Goal: Complete application form

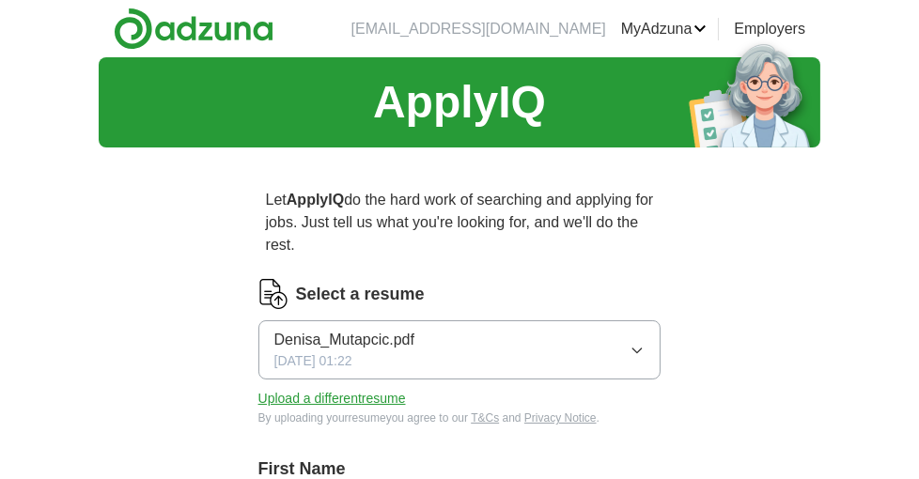
scroll to position [94, 0]
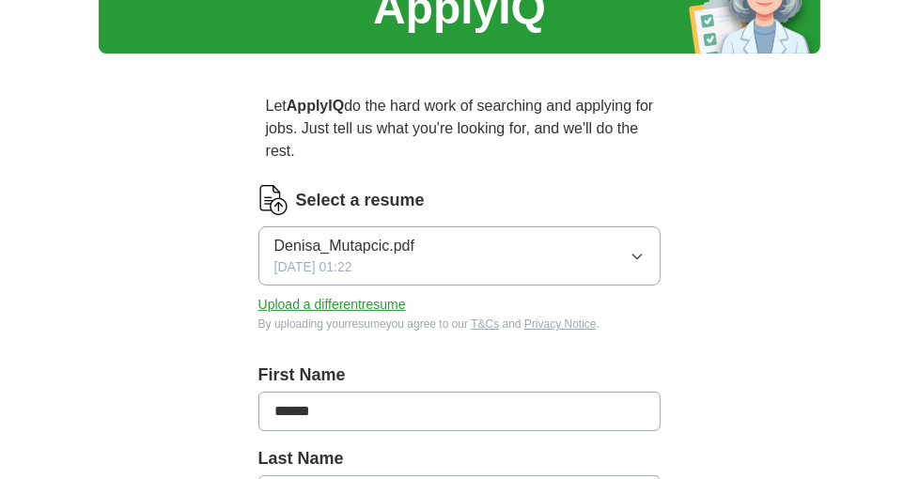
click at [347, 241] on span "Denisa_Mutapcic.pdf" at bounding box center [344, 246] width 140 height 23
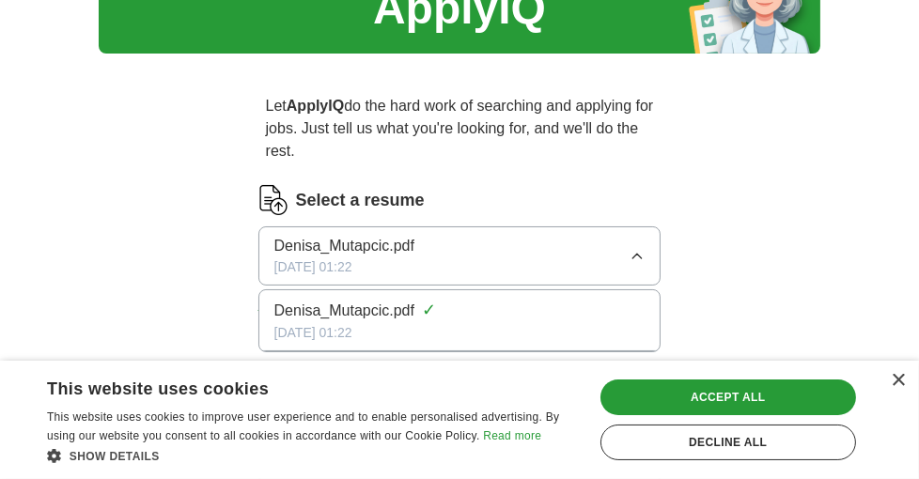
click at [385, 308] on span "Denisa_Mutapcic.pdf" at bounding box center [344, 311] width 140 height 23
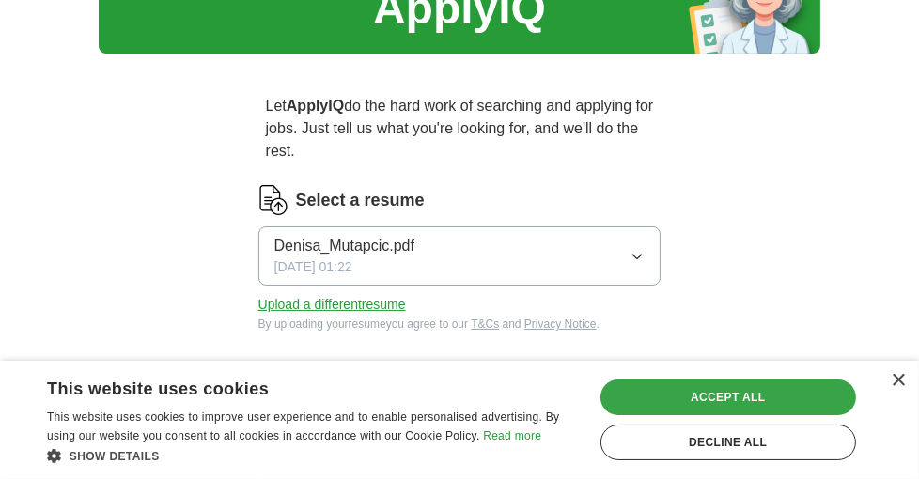
click at [787, 394] on div "Accept all" at bounding box center [728, 397] width 256 height 36
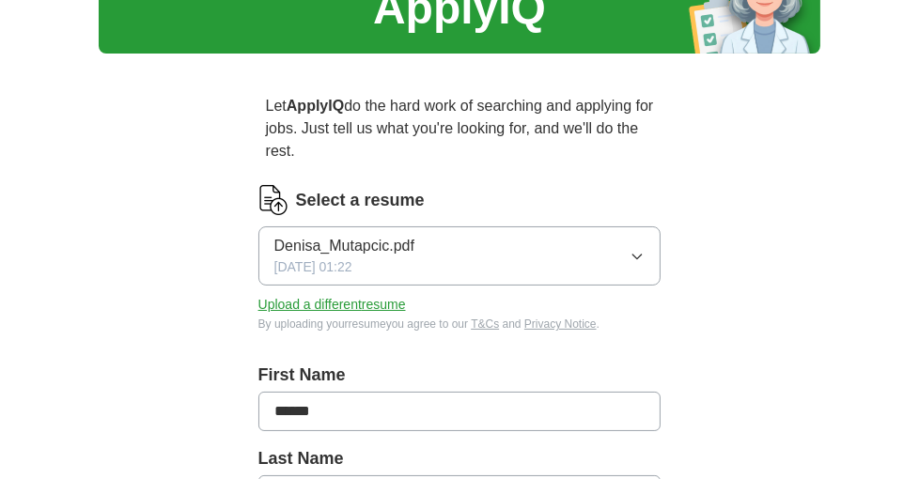
click at [372, 235] on span "Denisa_Mutapcic.pdf" at bounding box center [344, 246] width 140 height 23
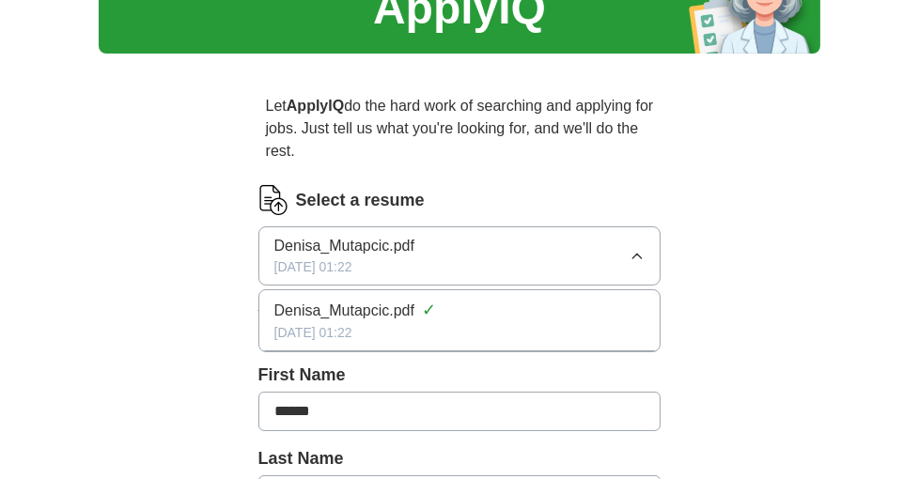
click at [382, 246] on span "Denisa_Mutapcic.pdf" at bounding box center [344, 246] width 140 height 23
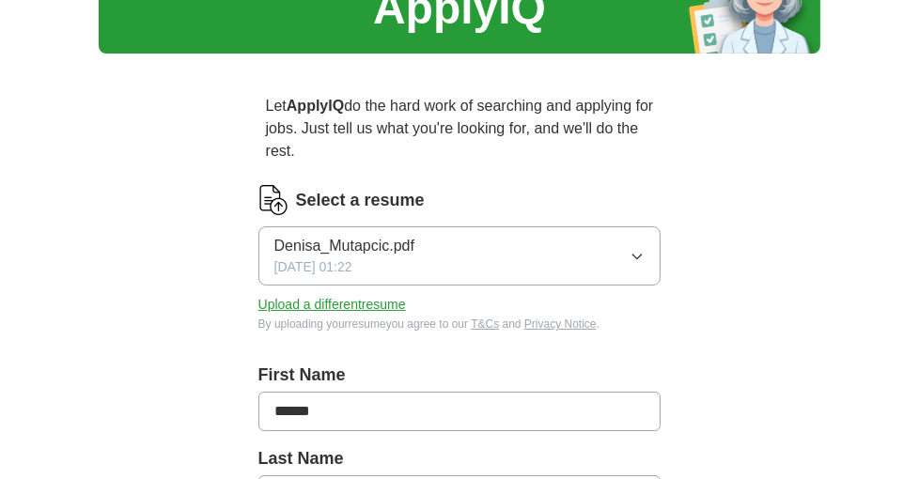
click at [382, 246] on span "Denisa_Mutapcic.pdf" at bounding box center [344, 246] width 140 height 23
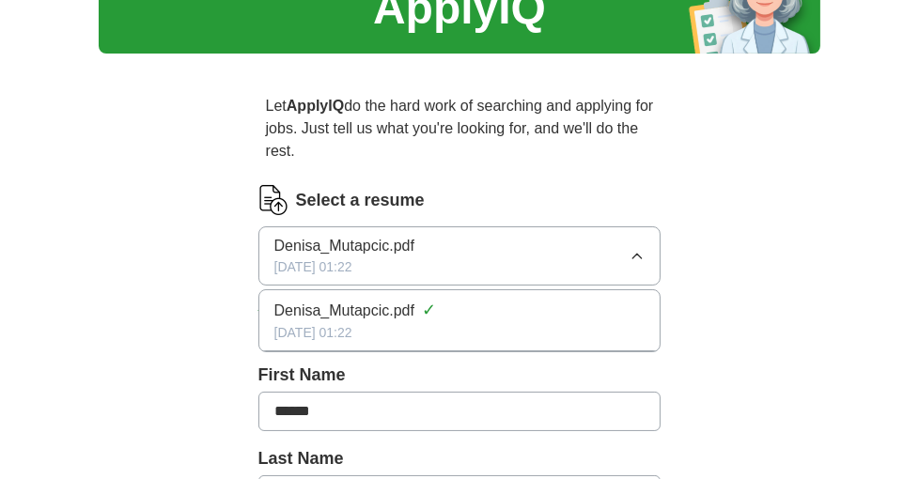
click at [382, 246] on span "Denisa_Mutapcic.pdf" at bounding box center [344, 246] width 140 height 23
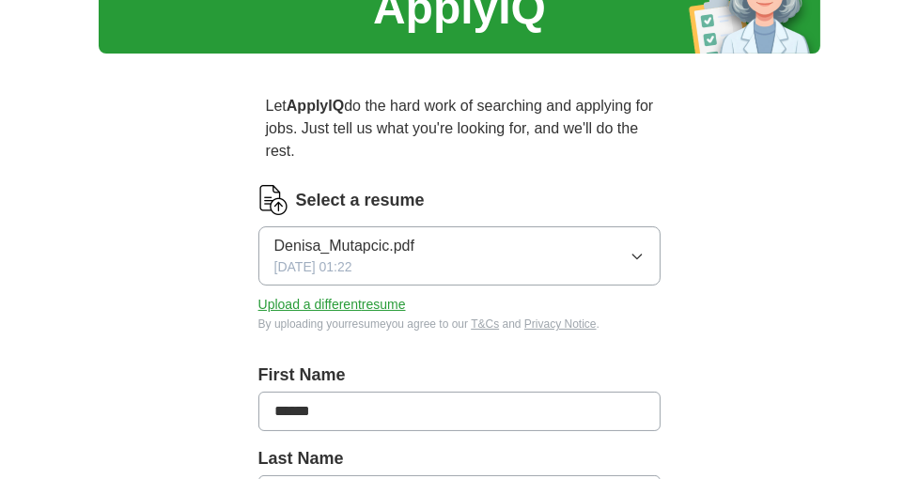
click at [375, 245] on span "Denisa_Mutapcic.pdf" at bounding box center [344, 246] width 140 height 23
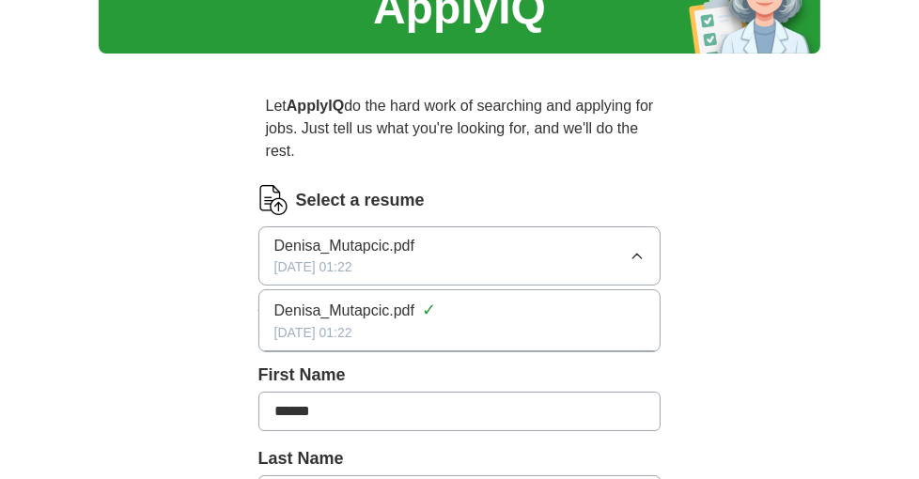
click at [379, 315] on span "Denisa_Mutapcic.pdf" at bounding box center [344, 311] width 140 height 23
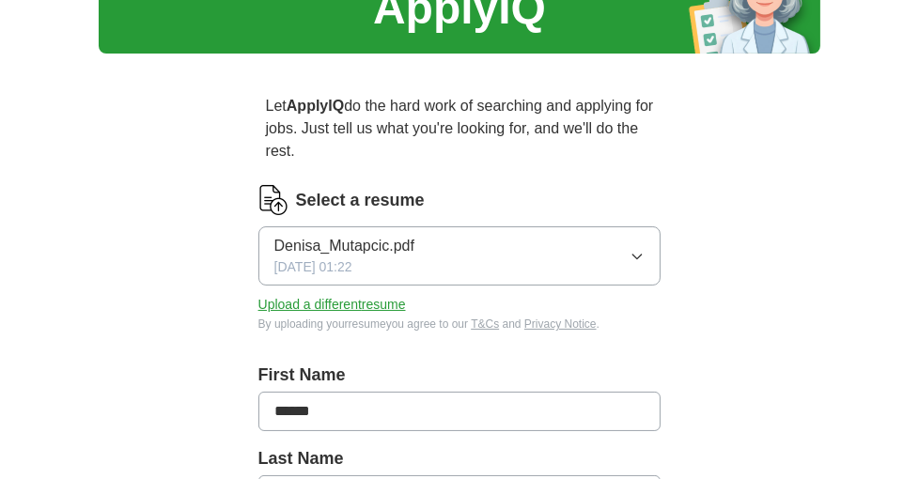
click at [648, 257] on button "Denisa_Mutapcic.pdf [DATE] 01:22" at bounding box center [459, 255] width 403 height 59
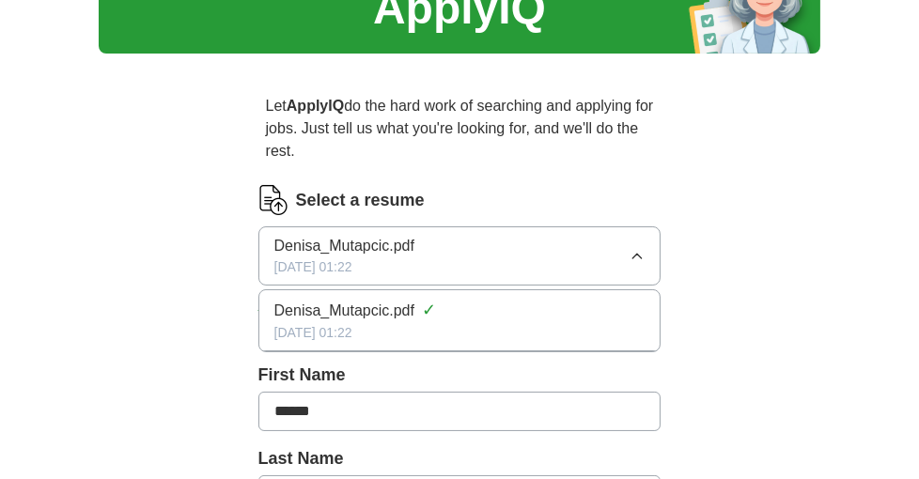
click at [648, 257] on button "Denisa_Mutapcic.pdf [DATE] 01:22" at bounding box center [459, 255] width 403 height 59
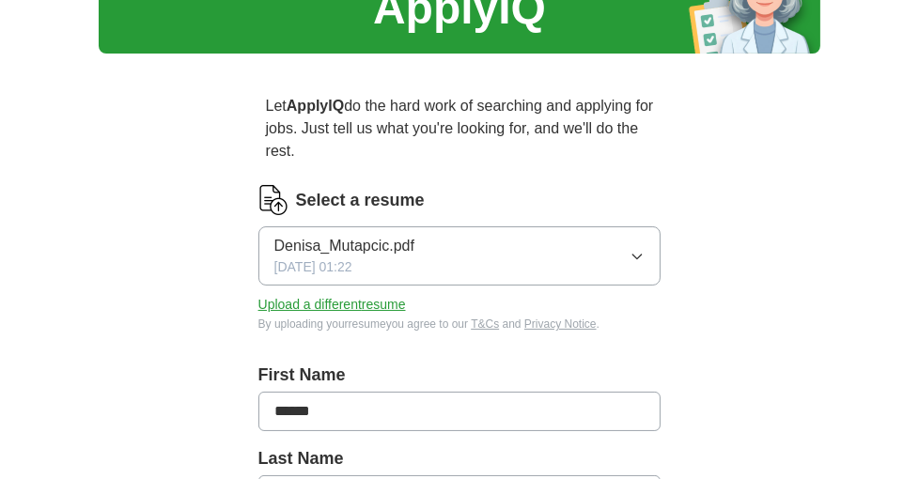
click at [366, 305] on button "Upload a different resume" at bounding box center [331, 305] width 147 height 20
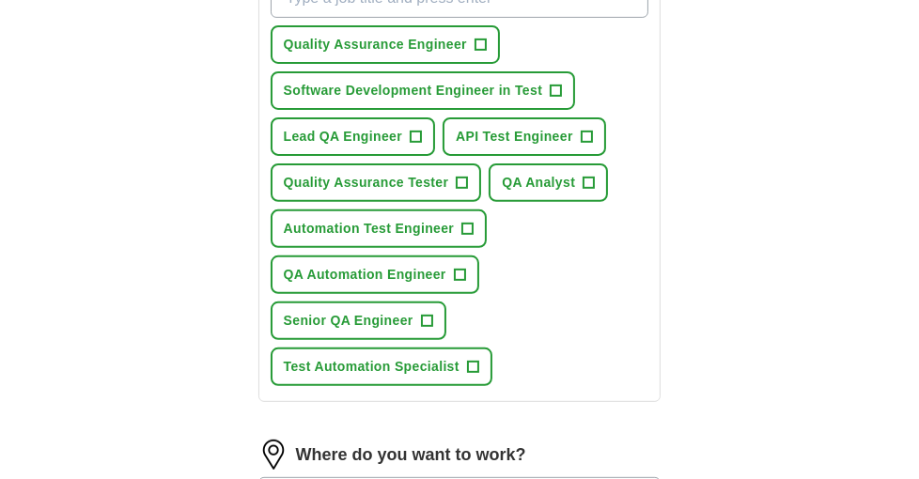
scroll to position [845, 0]
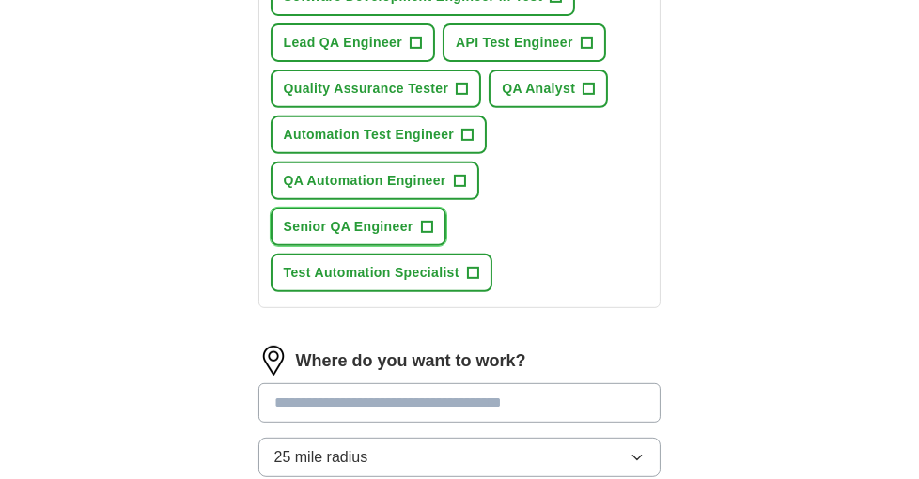
click at [423, 220] on span "+" at bounding box center [426, 227] width 11 height 15
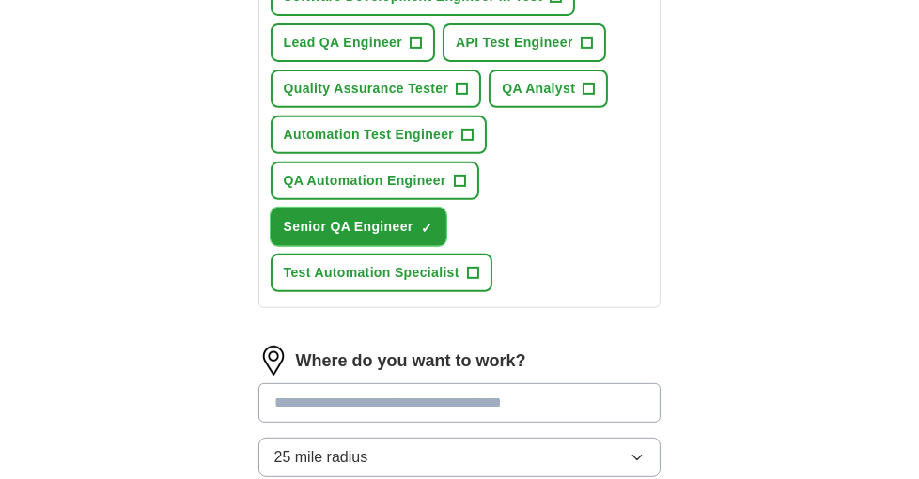
click at [0, 0] on span "×" at bounding box center [0, 0] width 0 height 0
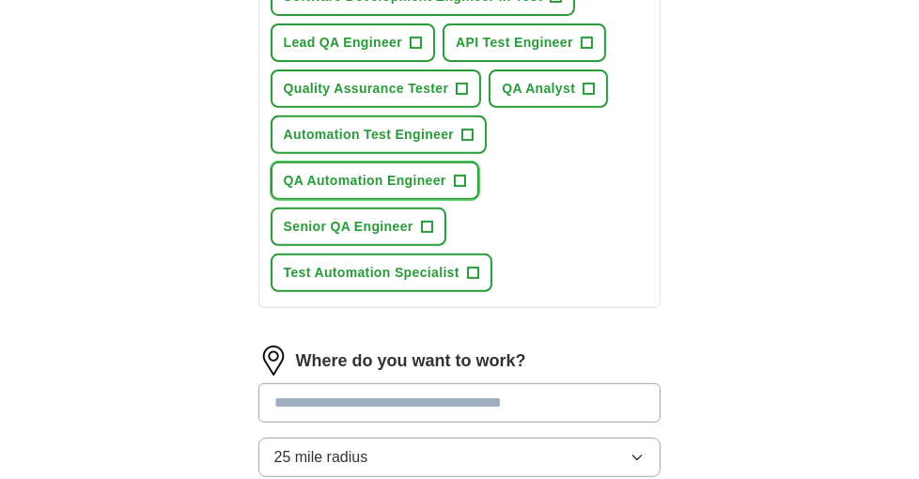
click at [366, 171] on span "QA Automation Engineer" at bounding box center [365, 181] width 163 height 20
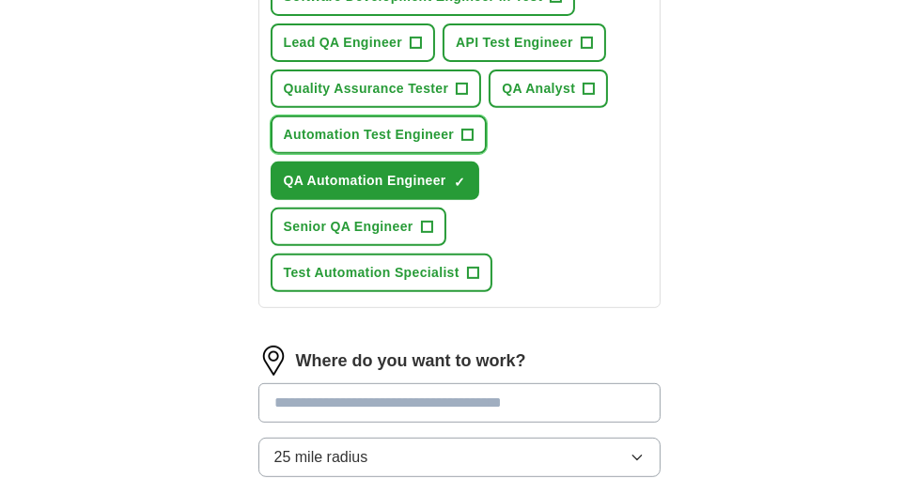
click at [368, 126] on span "Automation Test Engineer" at bounding box center [369, 135] width 171 height 20
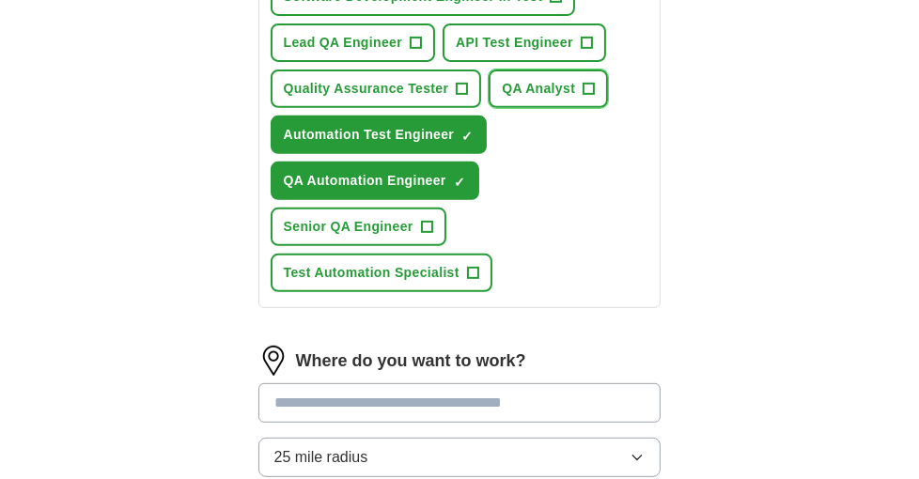
click at [547, 86] on span "QA Analyst" at bounding box center [538, 89] width 73 height 20
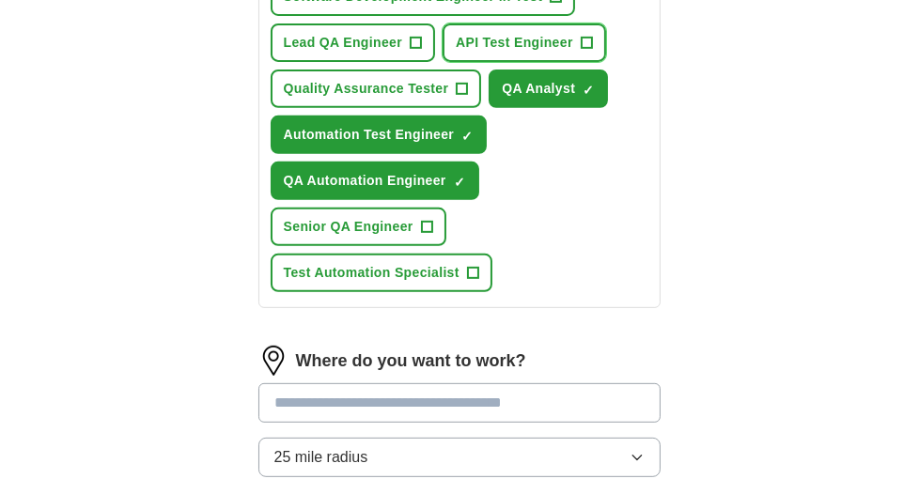
click at [511, 39] on span "API Test Engineer" at bounding box center [514, 43] width 117 height 20
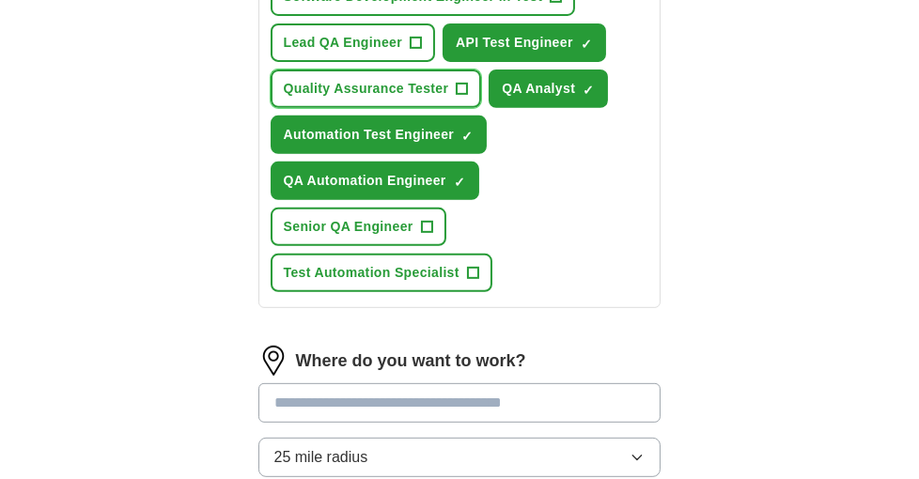
click at [364, 81] on span "Quality Assurance Tester" at bounding box center [366, 89] width 165 height 20
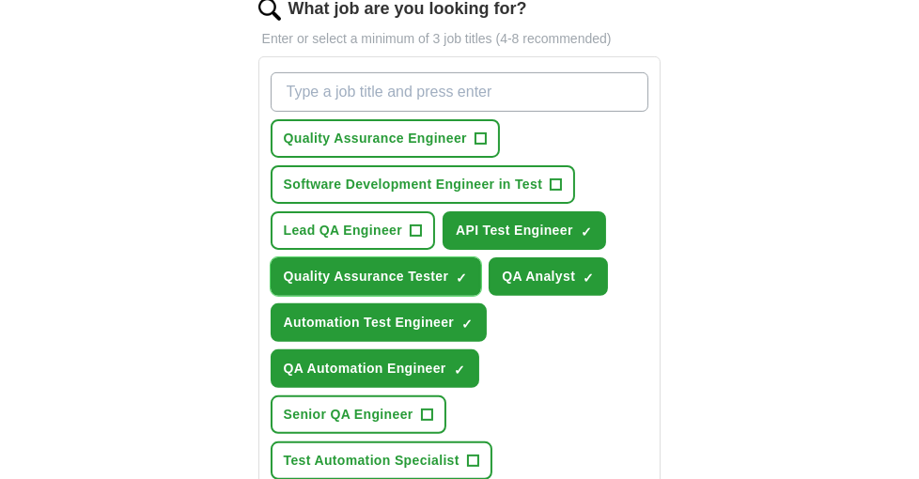
scroll to position [564, 0]
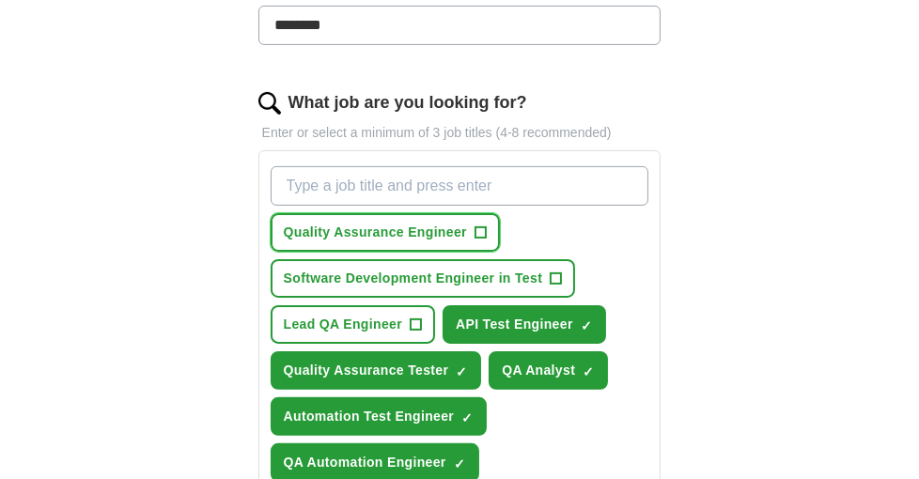
click at [353, 232] on span "Quality Assurance Engineer" at bounding box center [375, 233] width 183 height 20
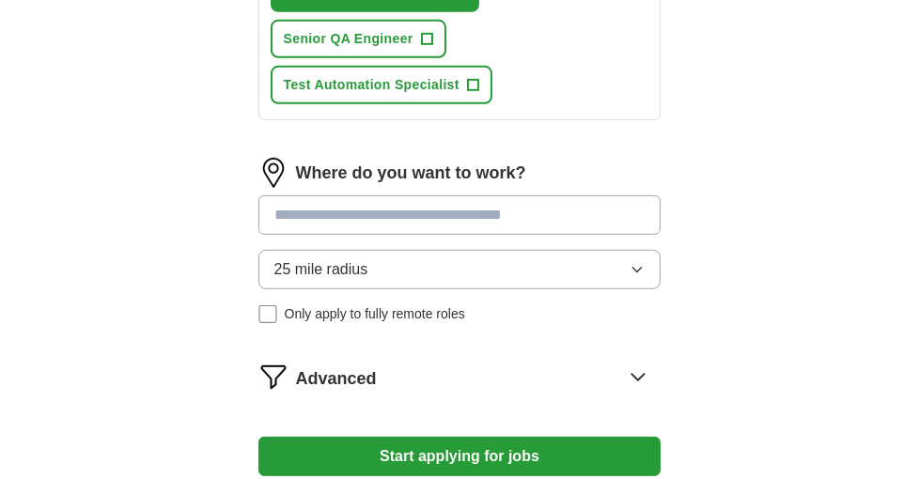
scroll to position [1127, 0]
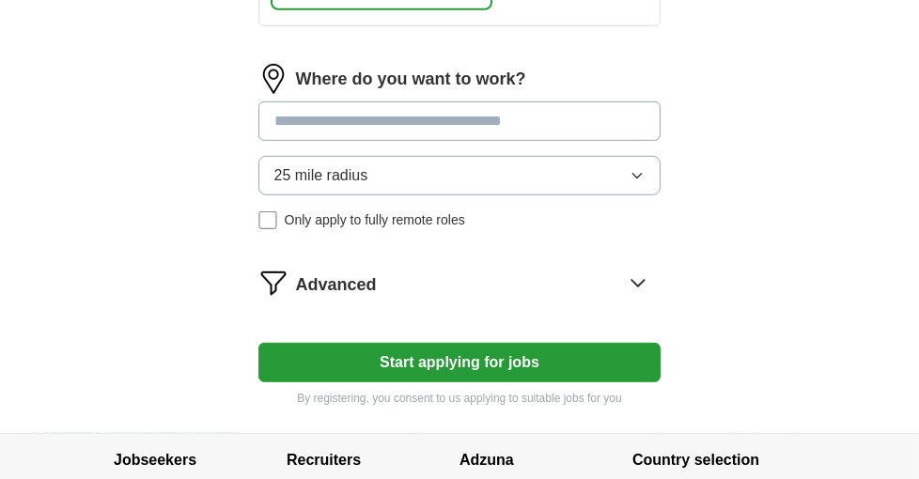
click at [485, 349] on button "Start applying for jobs" at bounding box center [459, 362] width 403 height 39
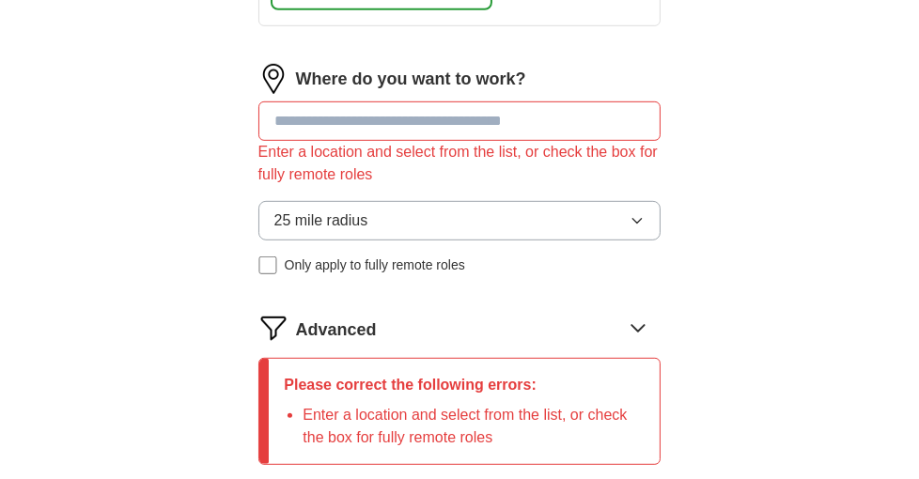
click at [439, 119] on input at bounding box center [459, 120] width 403 height 39
type input "***"
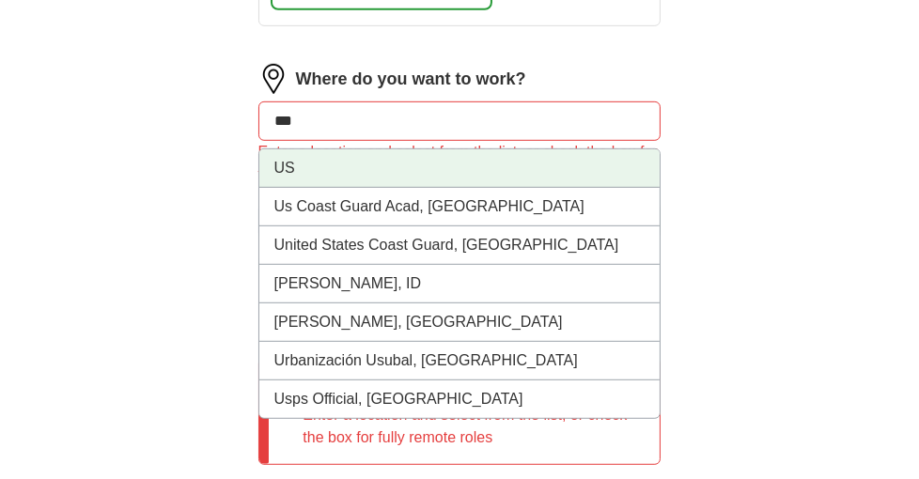
click at [461, 163] on li "US" at bounding box center [459, 168] width 401 height 39
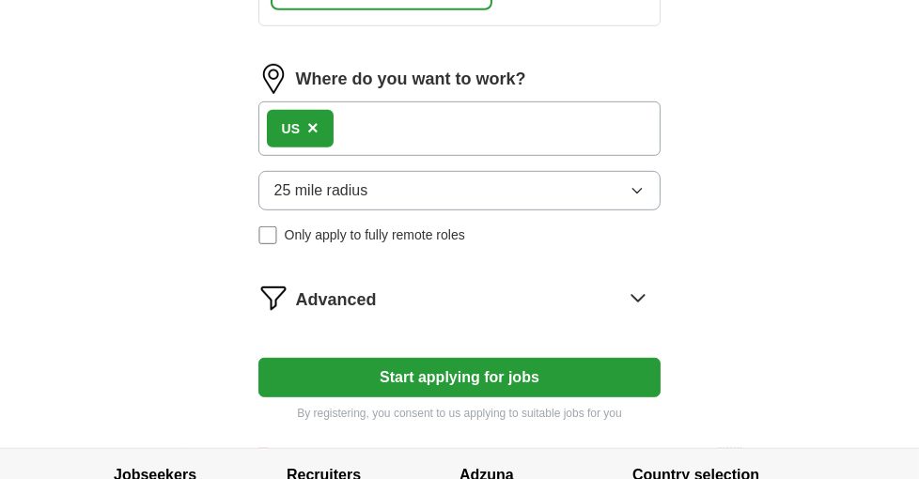
click at [549, 283] on div "Advanced" at bounding box center [478, 298] width 365 height 30
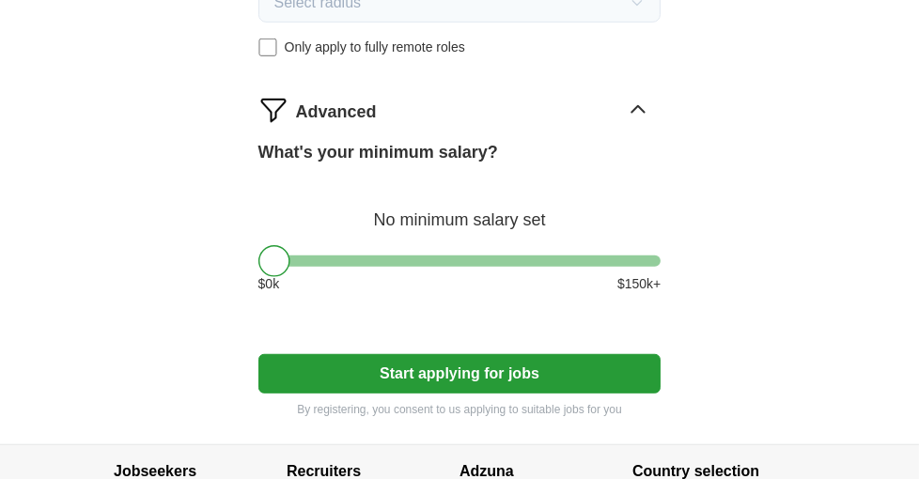
scroll to position [1409, 0]
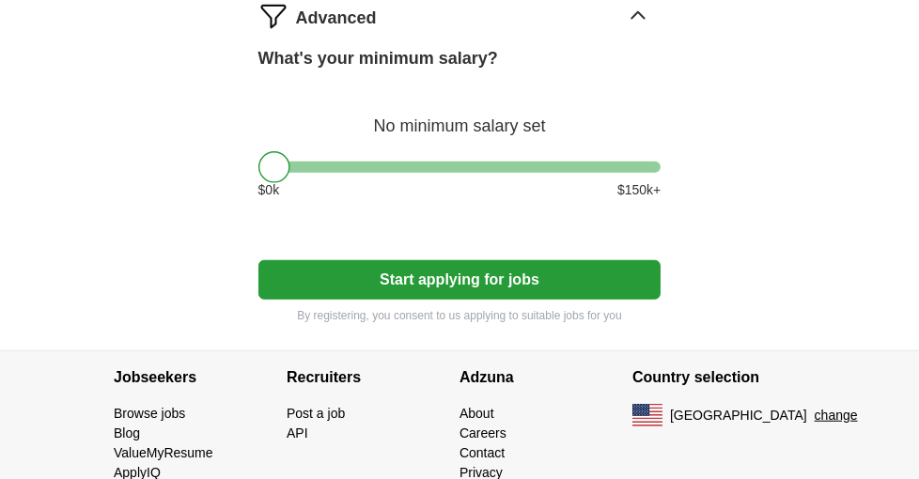
click at [572, 160] on div "What's your minimum salary? No minimum salary set $ 0 k $ 150 k+" at bounding box center [459, 130] width 403 height 169
click at [562, 162] on div at bounding box center [459, 167] width 403 height 11
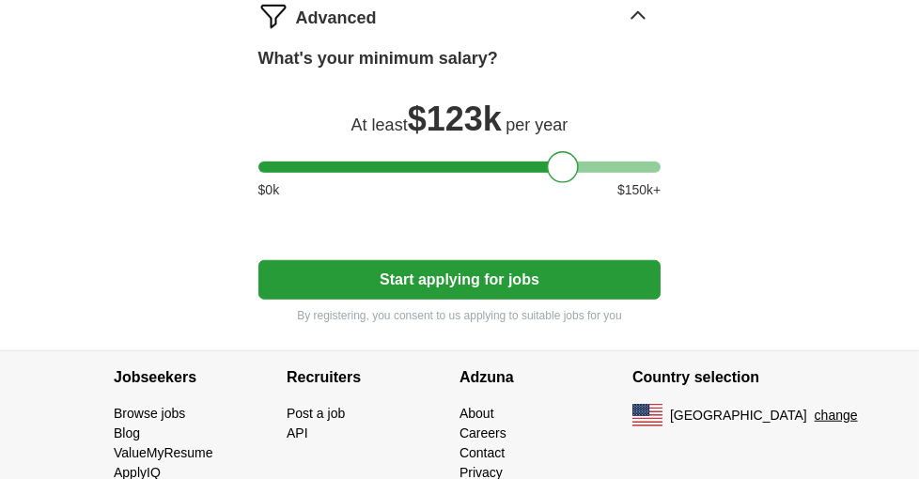
click at [457, 162] on div at bounding box center [459, 167] width 403 height 11
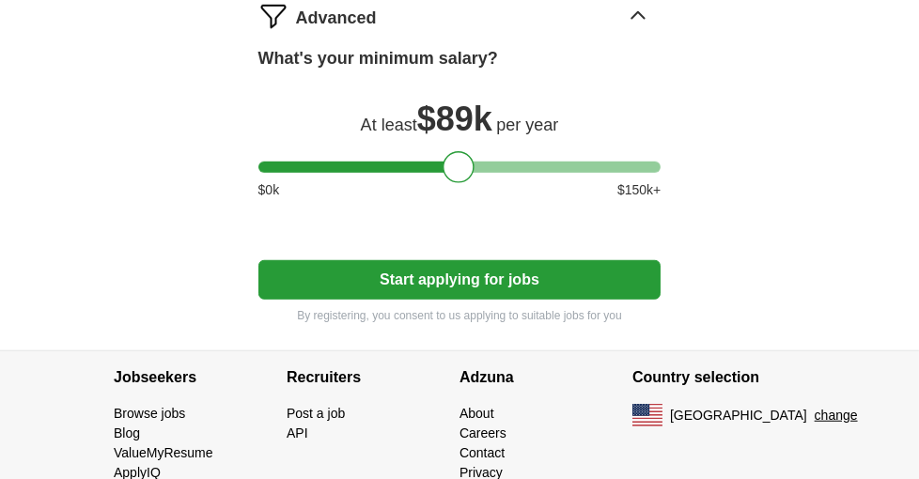
click at [453, 273] on button "Start applying for jobs" at bounding box center [459, 279] width 403 height 39
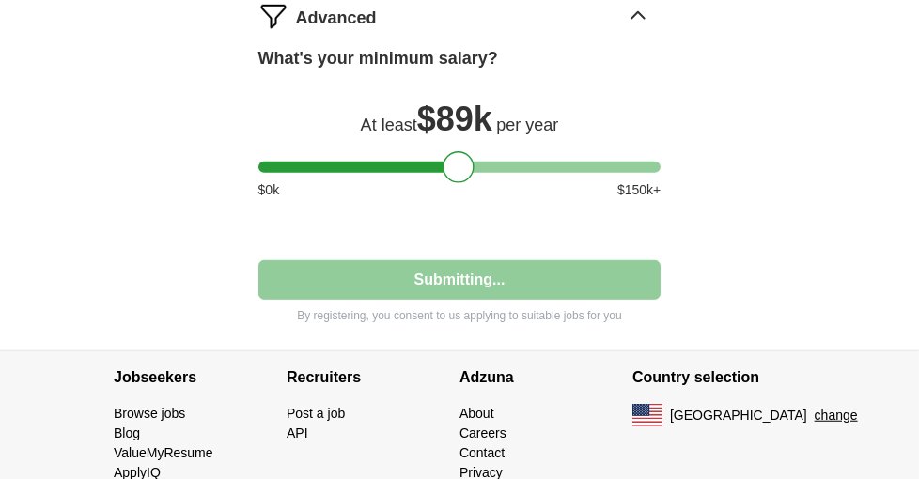
select select "**"
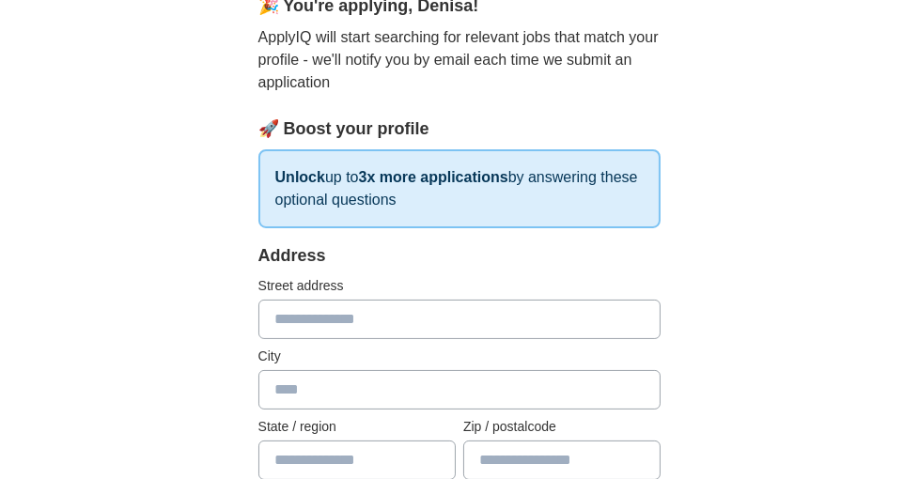
scroll to position [282, 0]
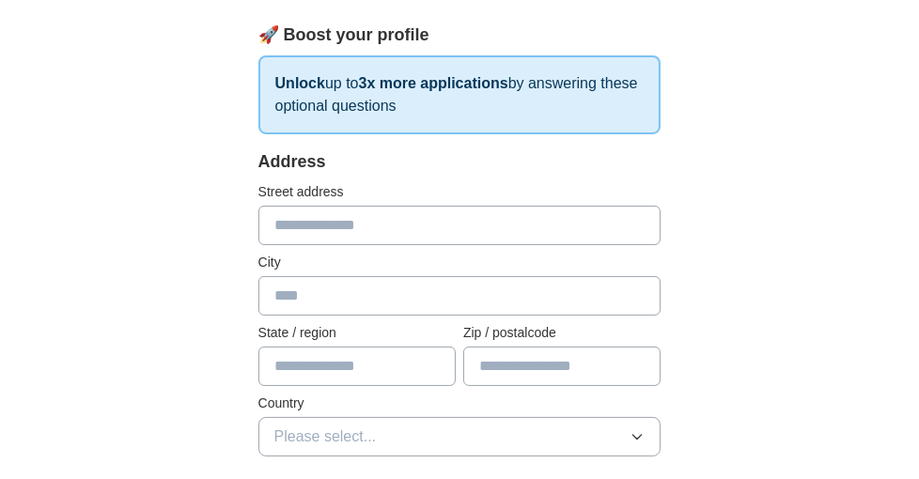
click at [462, 215] on input "text" at bounding box center [459, 225] width 403 height 39
type input "**********"
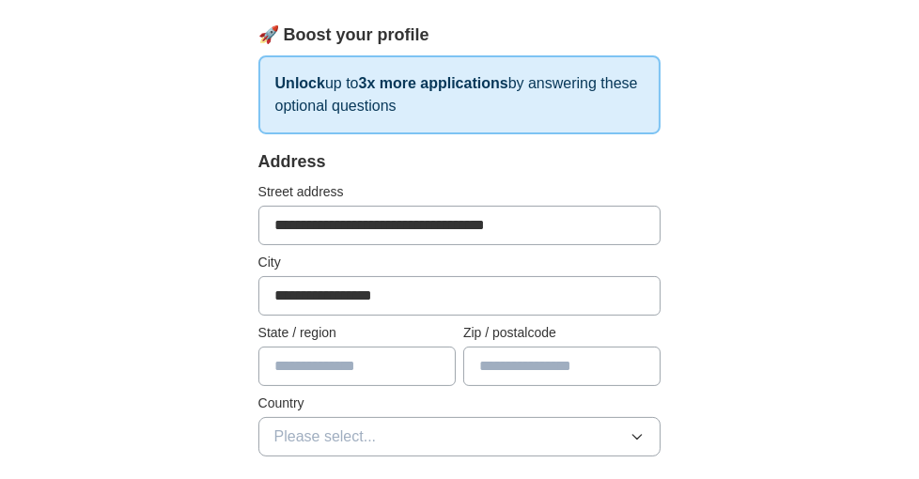
type input "**"
type input "*****"
drag, startPoint x: 563, startPoint y: 223, endPoint x: 354, endPoint y: 221, distance: 208.5
click at [354, 221] on input "**********" at bounding box center [459, 225] width 403 height 39
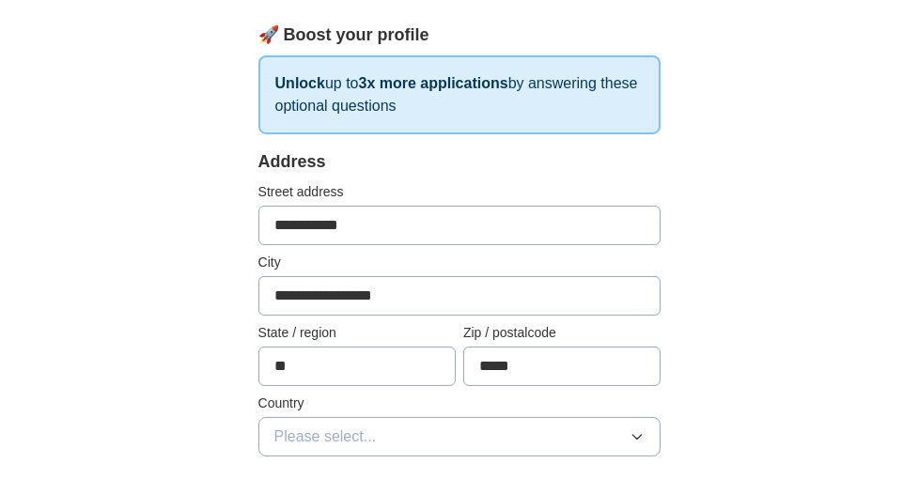
type input "**********"
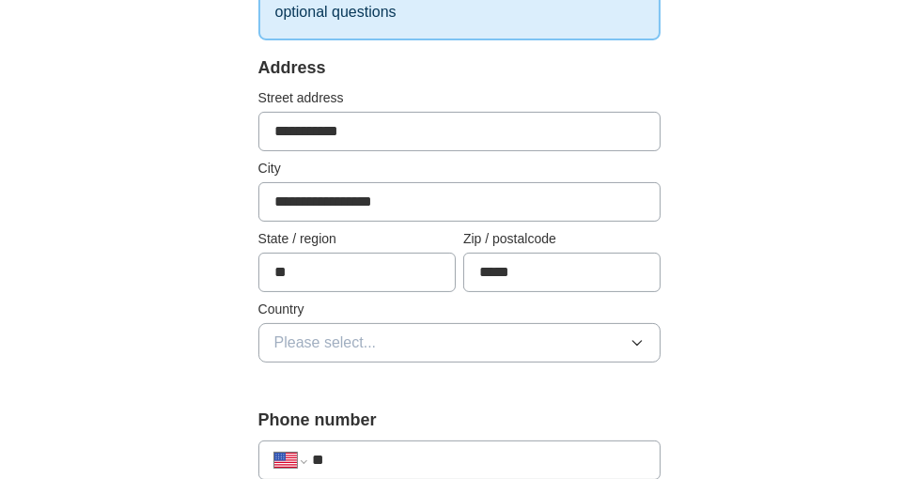
click at [299, 337] on span "Please select..." at bounding box center [325, 343] width 102 height 23
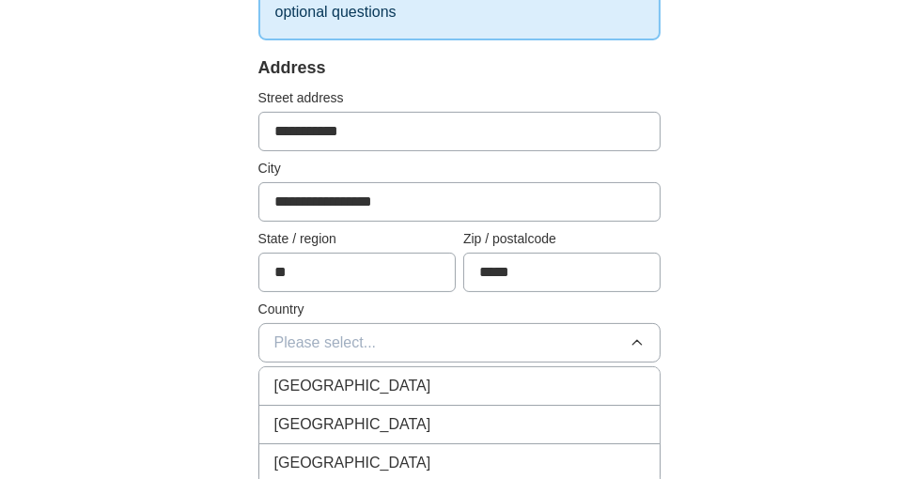
click at [369, 428] on div "[GEOGRAPHIC_DATA]" at bounding box center [459, 424] width 371 height 23
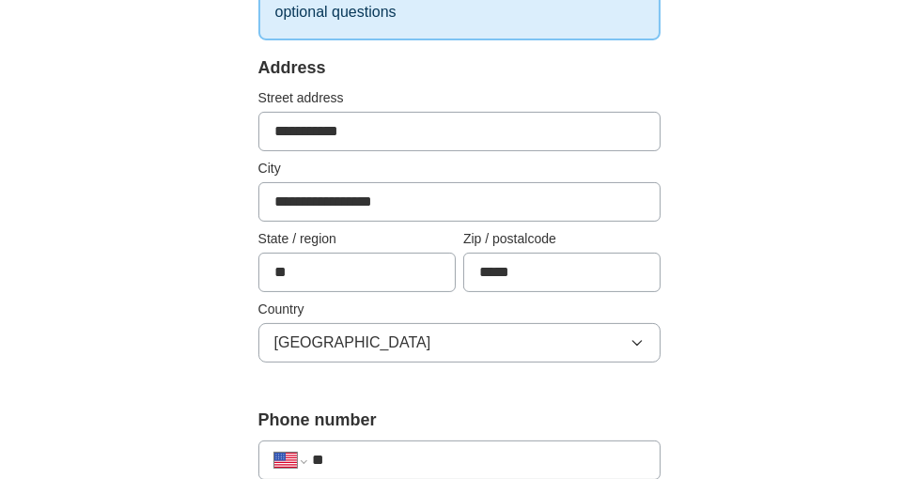
scroll to position [470, 0]
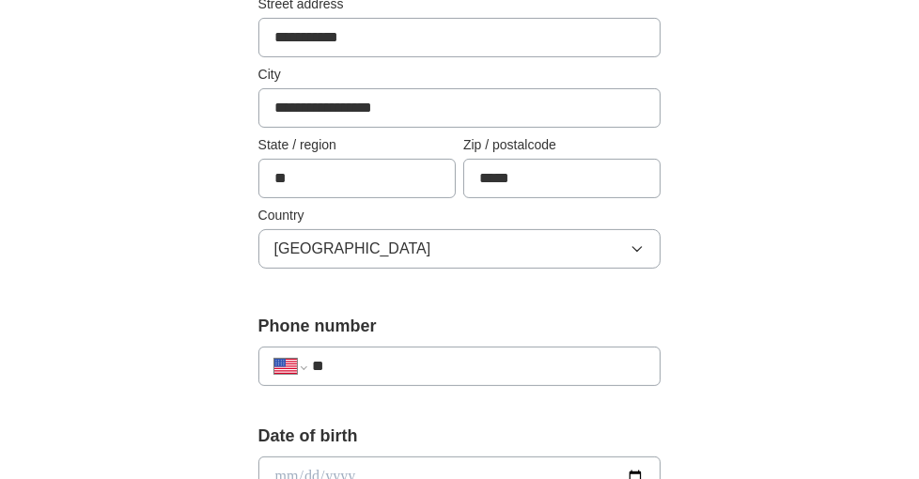
click at [385, 358] on input "**" at bounding box center [478, 366] width 333 height 23
type input "**********"
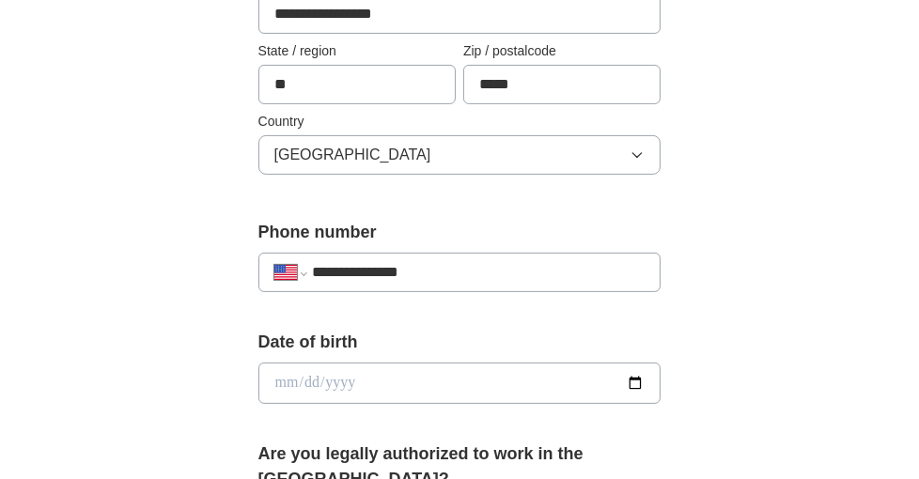
click at [397, 382] on input "date" at bounding box center [459, 383] width 403 height 41
type input "**********"
click at [796, 347] on div "**********" at bounding box center [459, 360] width 721 height 1733
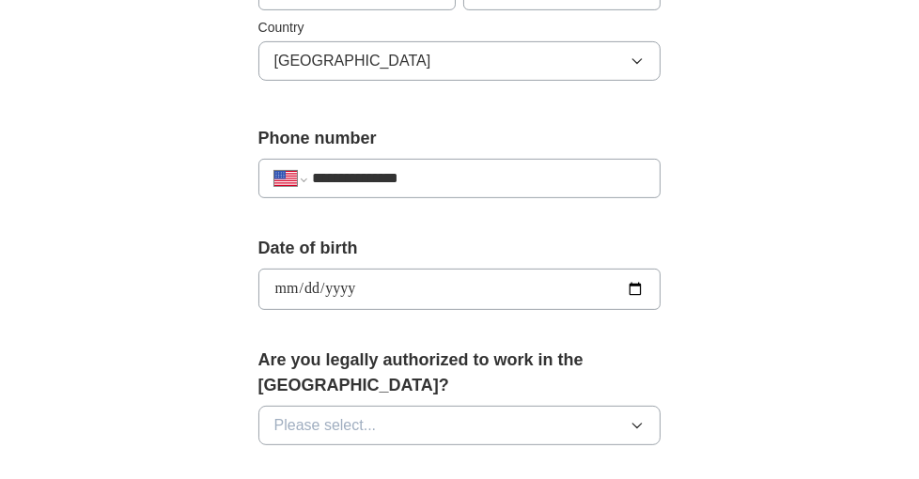
scroll to position [751, 0]
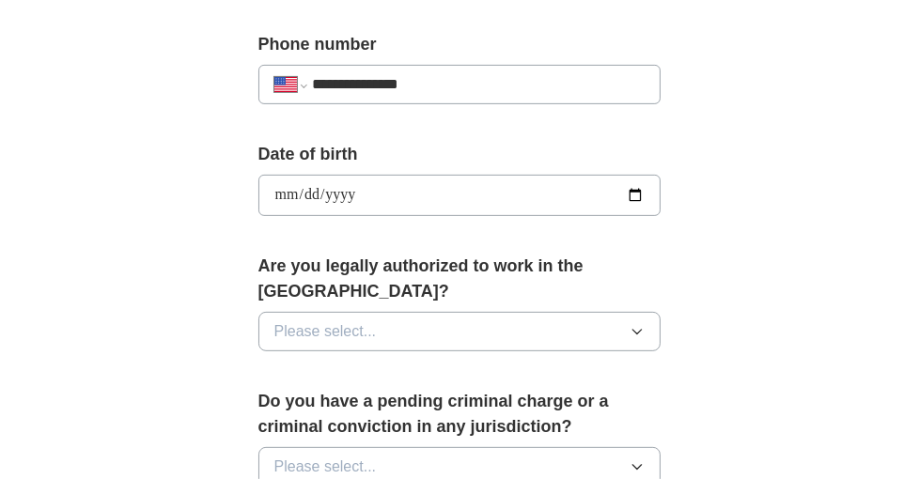
click at [497, 312] on button "Please select..." at bounding box center [459, 331] width 403 height 39
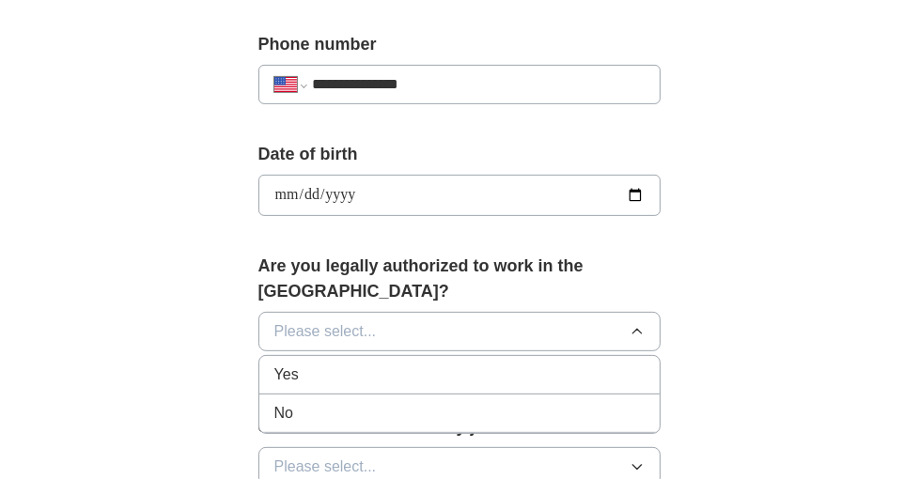
click at [318, 364] on div "Yes" at bounding box center [459, 375] width 371 height 23
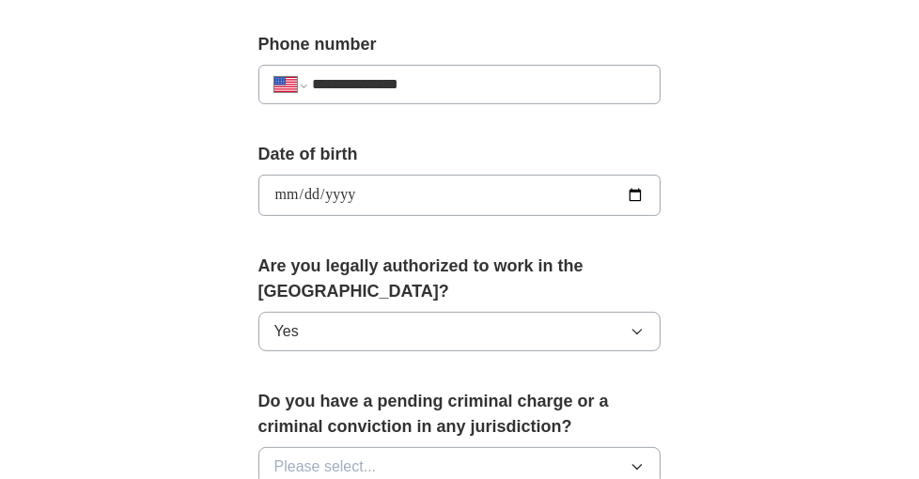
scroll to position [845, 0]
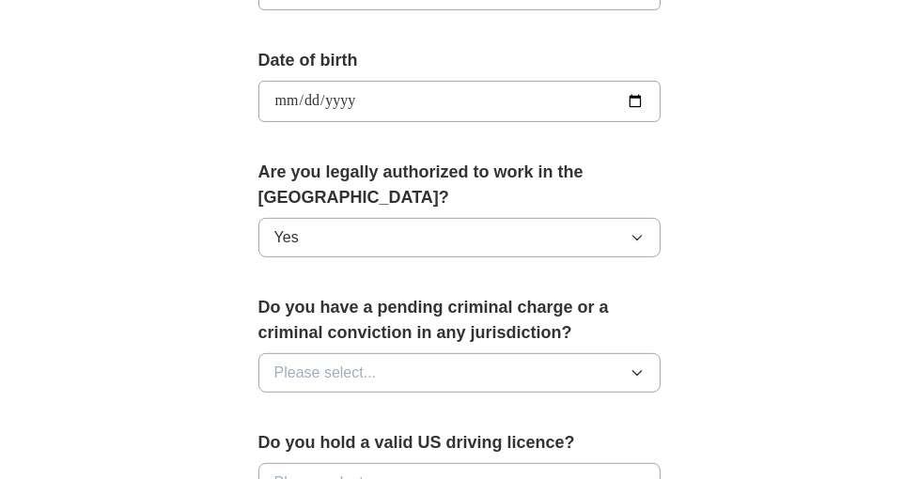
click at [472, 353] on button "Please select..." at bounding box center [459, 372] width 403 height 39
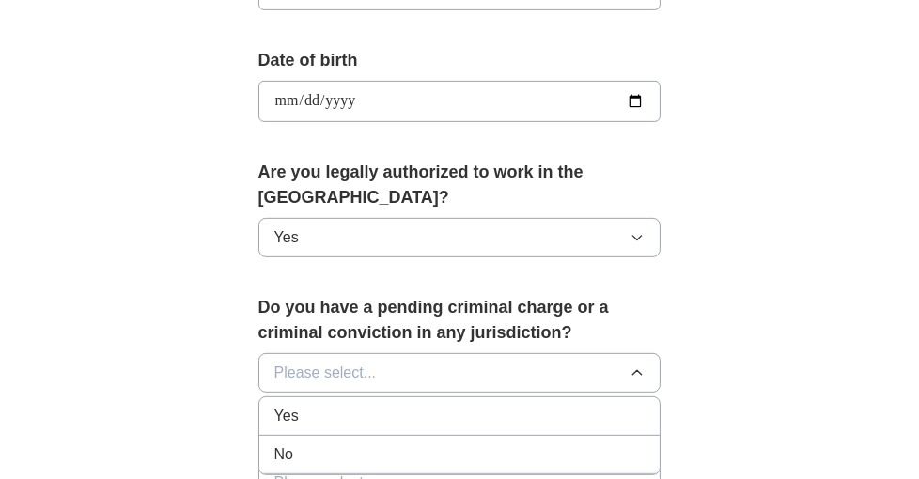
click at [402, 443] on div "No" at bounding box center [459, 454] width 371 height 23
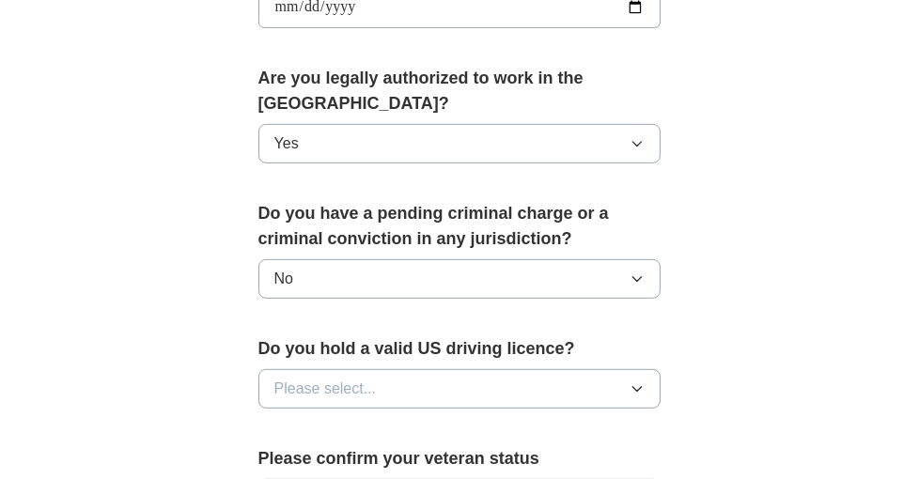
scroll to position [1033, 0]
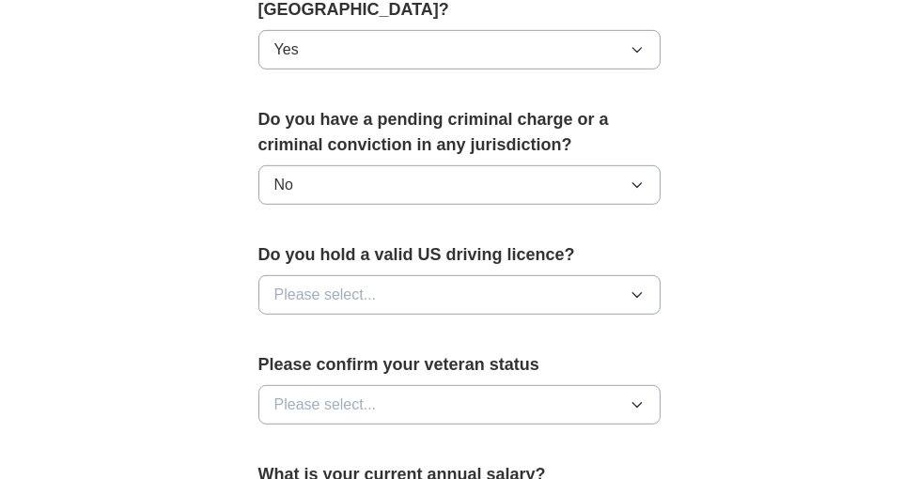
click at [457, 278] on button "Please select..." at bounding box center [459, 294] width 403 height 39
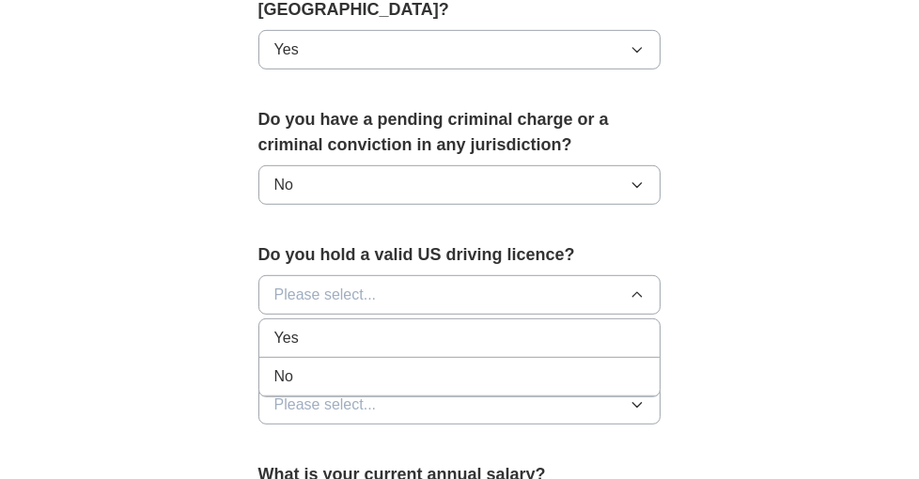
click at [395, 327] on div "Yes" at bounding box center [459, 338] width 371 height 23
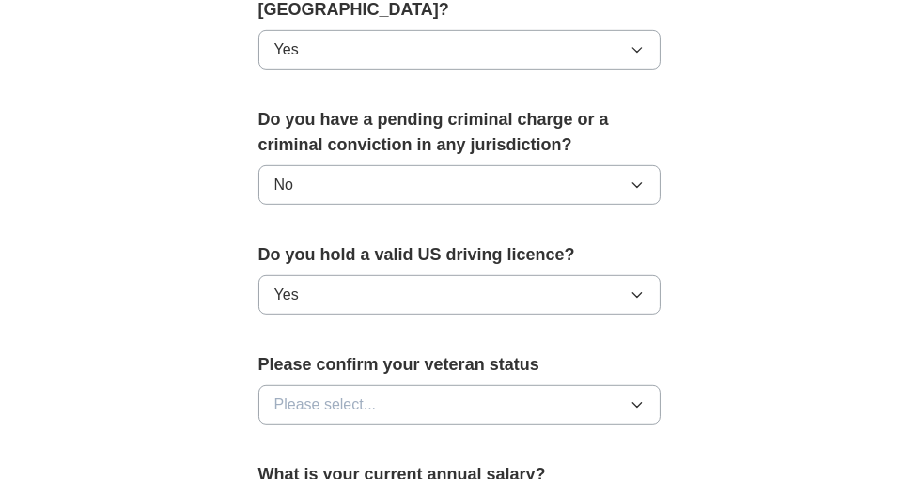
click at [426, 385] on button "Please select..." at bounding box center [459, 404] width 403 height 39
click at [363, 437] on span "Not applicable" at bounding box center [321, 448] width 95 height 23
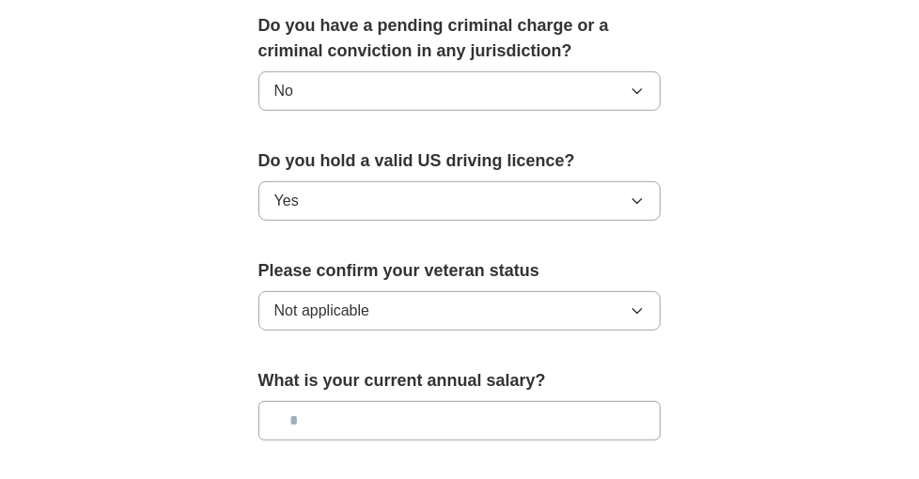
scroll to position [1221, 0]
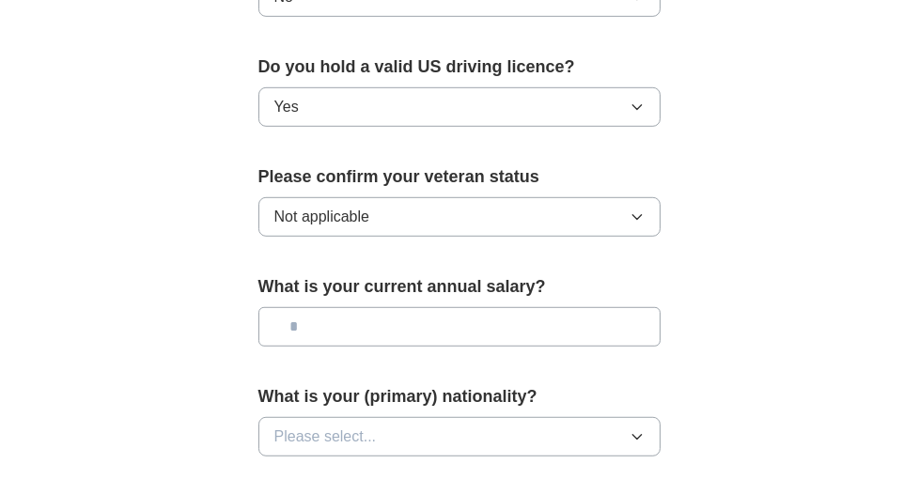
click at [533, 197] on button "Not applicable" at bounding box center [459, 216] width 403 height 39
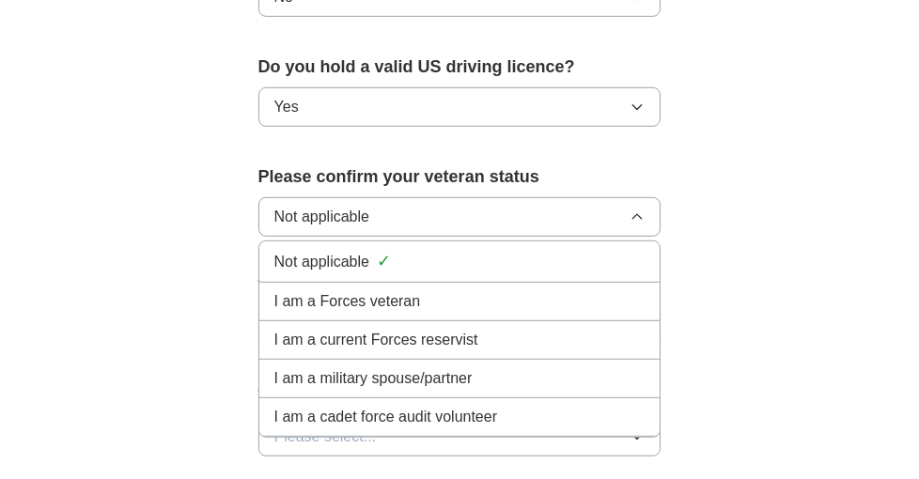
click at [503, 249] on div "Not applicable ✓" at bounding box center [459, 261] width 371 height 25
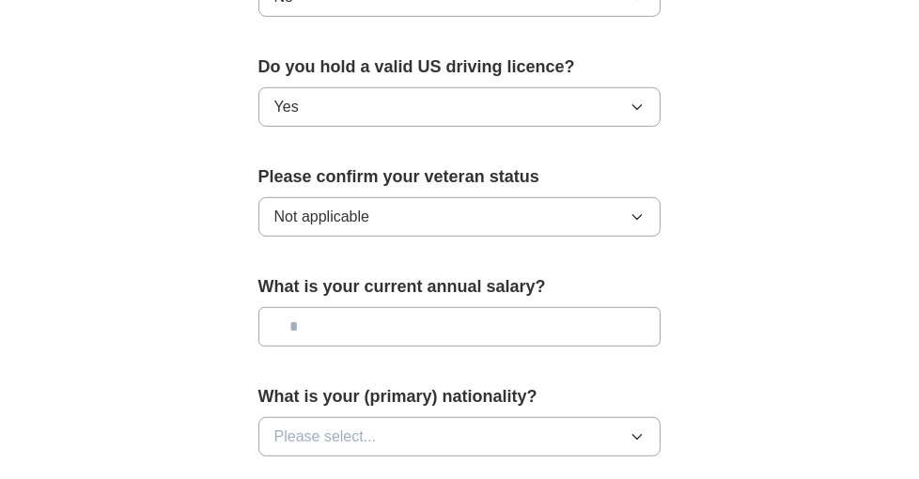
click at [482, 307] on input "text" at bounding box center [459, 326] width 403 height 39
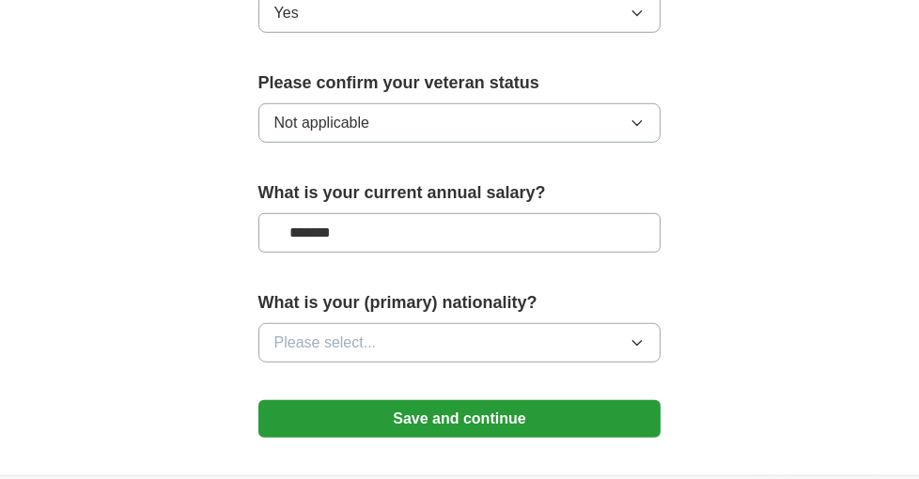
type input "*******"
click at [480, 323] on button "Please select..." at bounding box center [459, 342] width 403 height 39
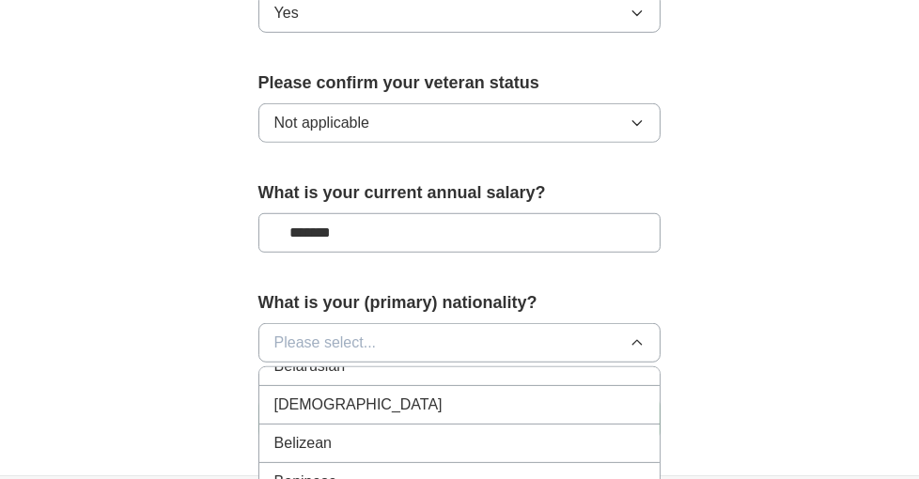
scroll to position [845, 0]
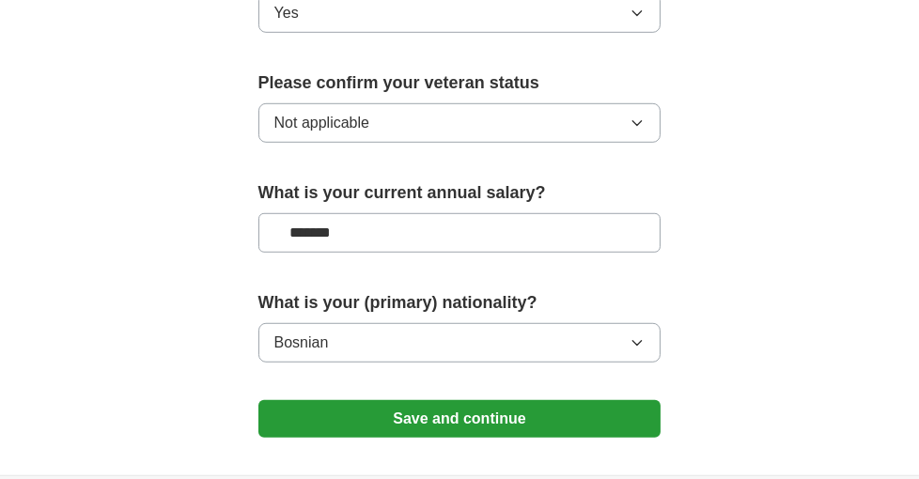
click at [433, 400] on button "Save and continue" at bounding box center [459, 419] width 403 height 38
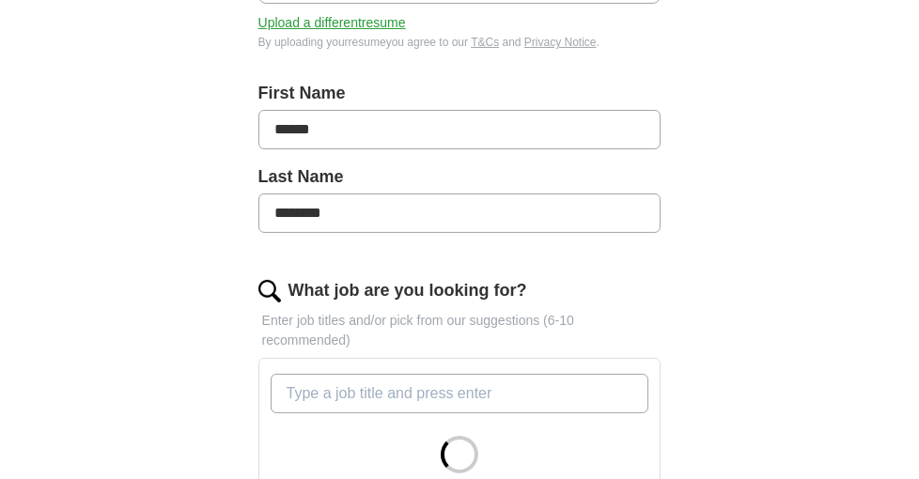
scroll to position [470, 0]
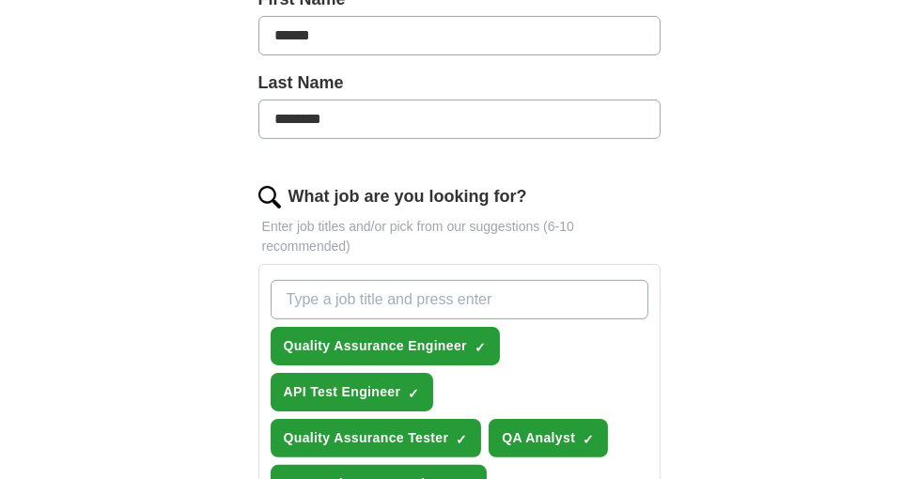
click at [528, 295] on input "What job are you looking for?" at bounding box center [460, 299] width 379 height 39
type input "Q"
type input "Software Automation Engineer"
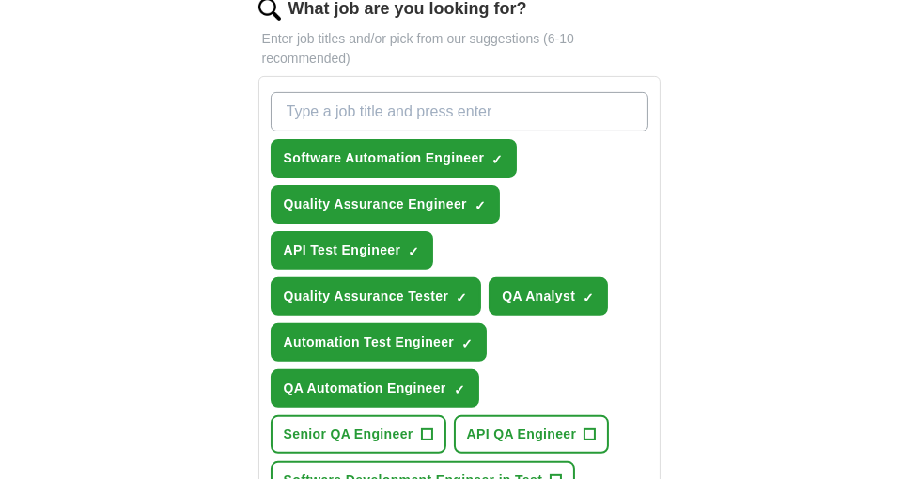
scroll to position [751, 0]
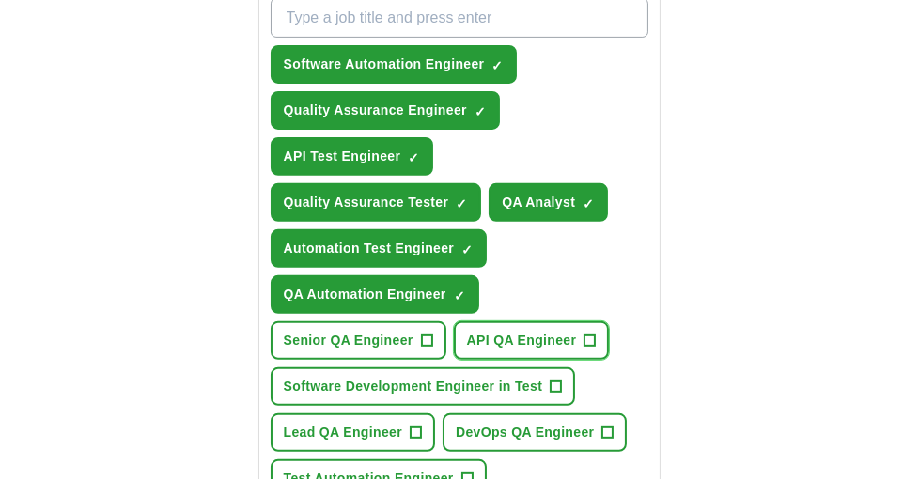
click at [586, 333] on span "+" at bounding box center [589, 340] width 11 height 15
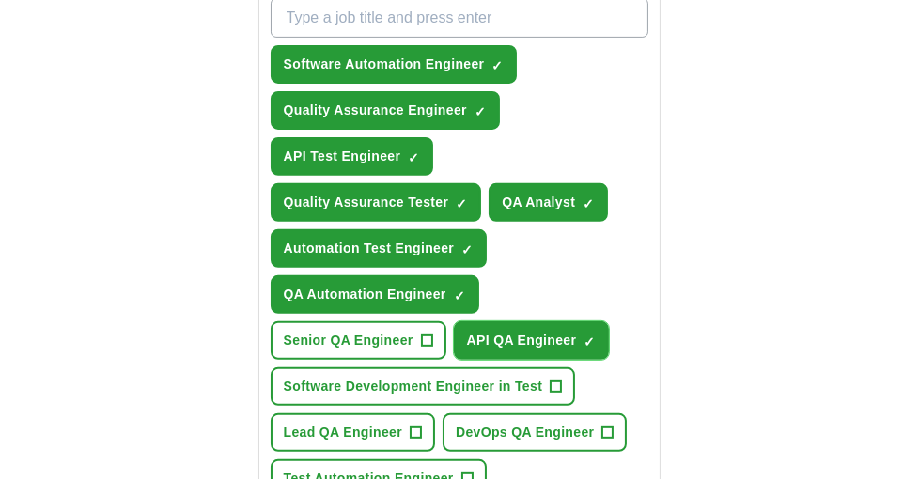
scroll to position [845, 0]
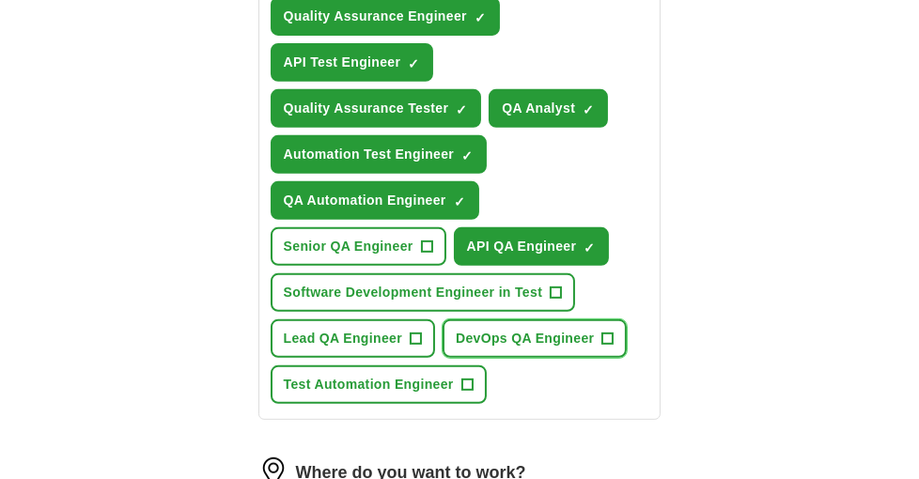
click at [536, 329] on span "DevOps QA Engineer" at bounding box center [525, 339] width 138 height 20
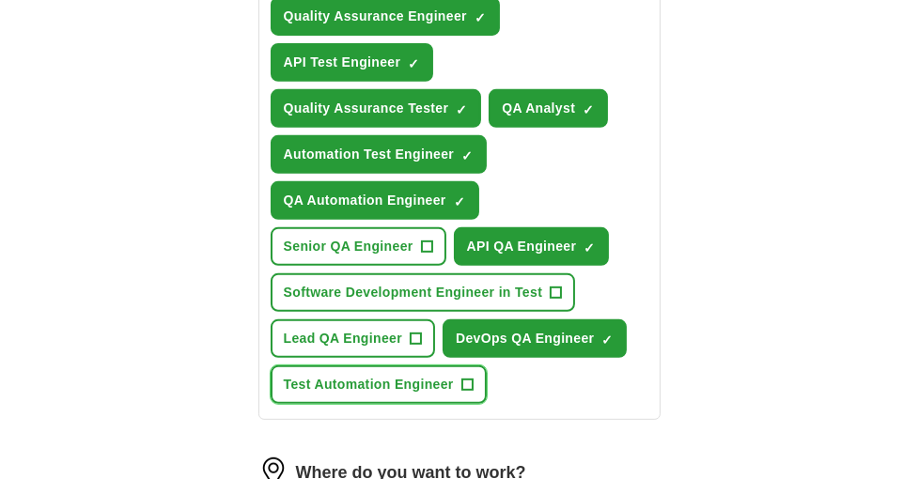
click at [400, 375] on span "Test Automation Engineer" at bounding box center [369, 385] width 170 height 20
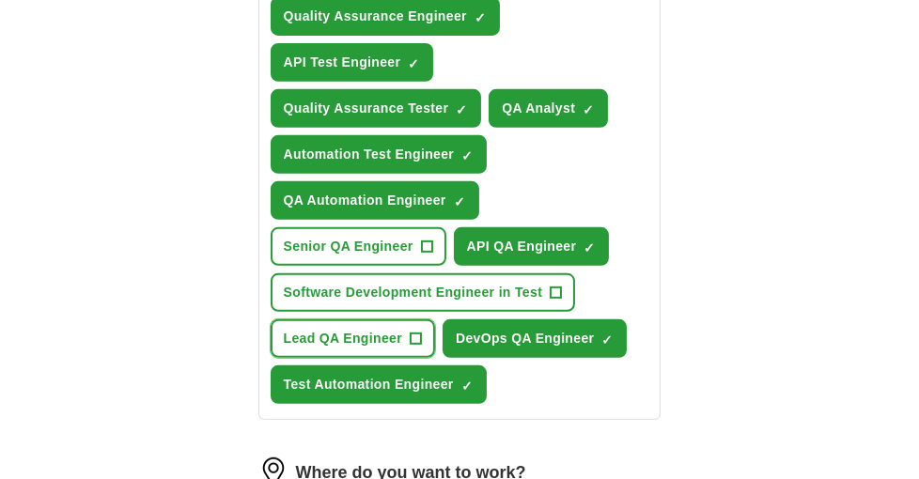
click at [355, 319] on button "Lead QA Engineer +" at bounding box center [353, 338] width 164 height 39
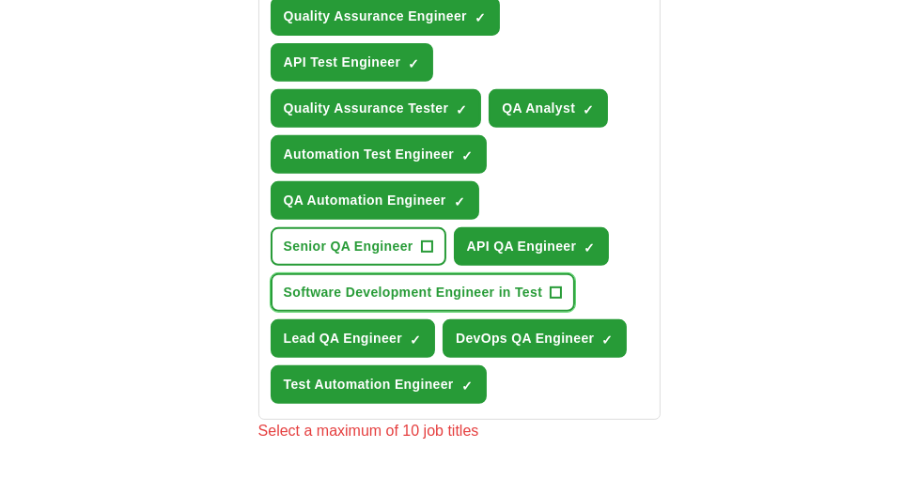
click at [365, 283] on span "Software Development Engineer in Test" at bounding box center [413, 293] width 259 height 20
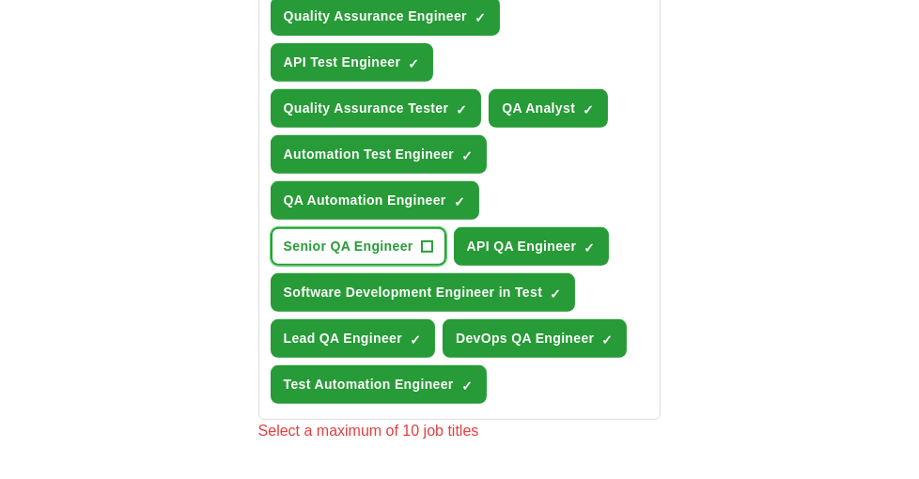
click at [333, 237] on span "Senior QA Engineer" at bounding box center [349, 247] width 130 height 20
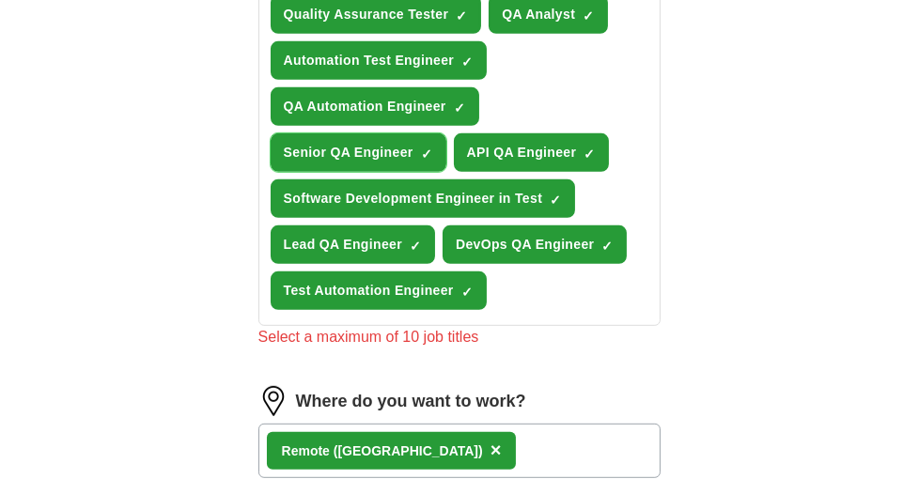
scroll to position [658, 0]
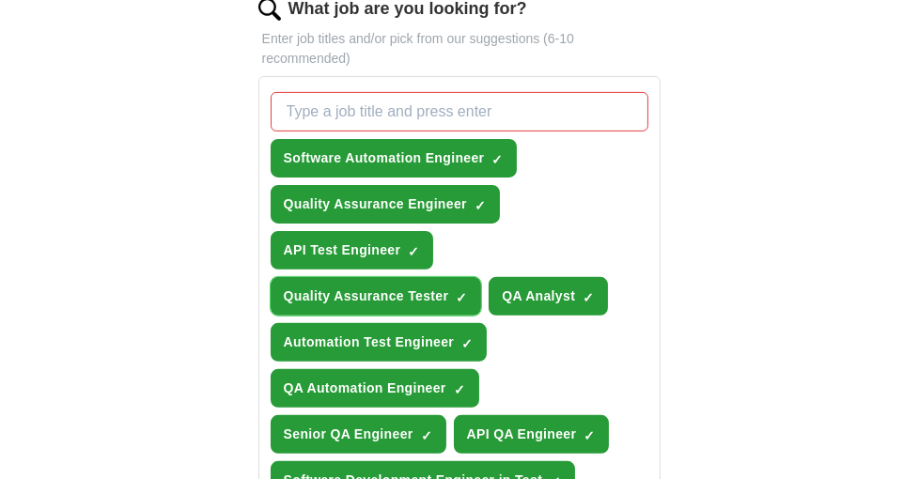
click at [0, 0] on span "×" at bounding box center [0, 0] width 0 height 0
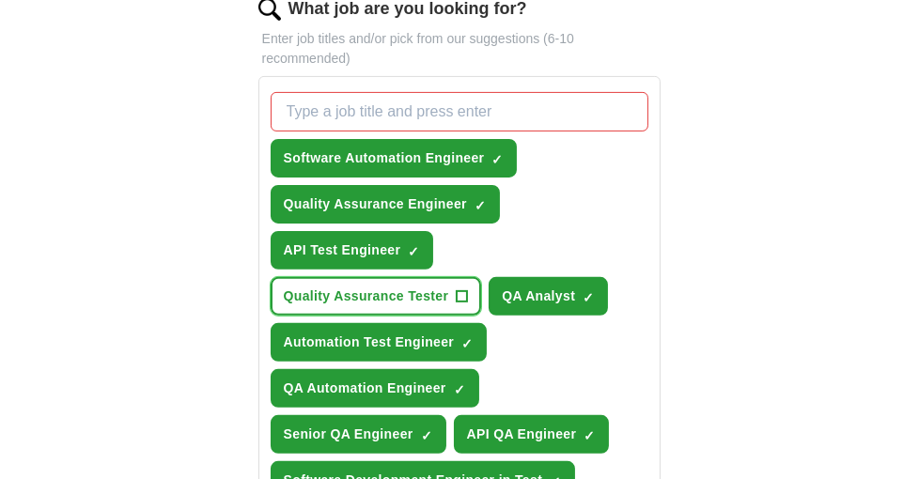
scroll to position [751, 0]
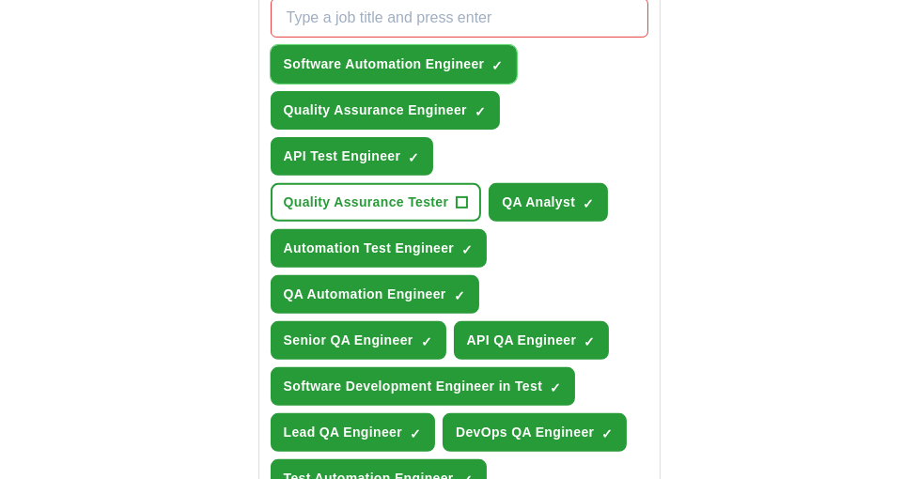
click at [502, 59] on span "✓ ×" at bounding box center [496, 64] width 11 height 11
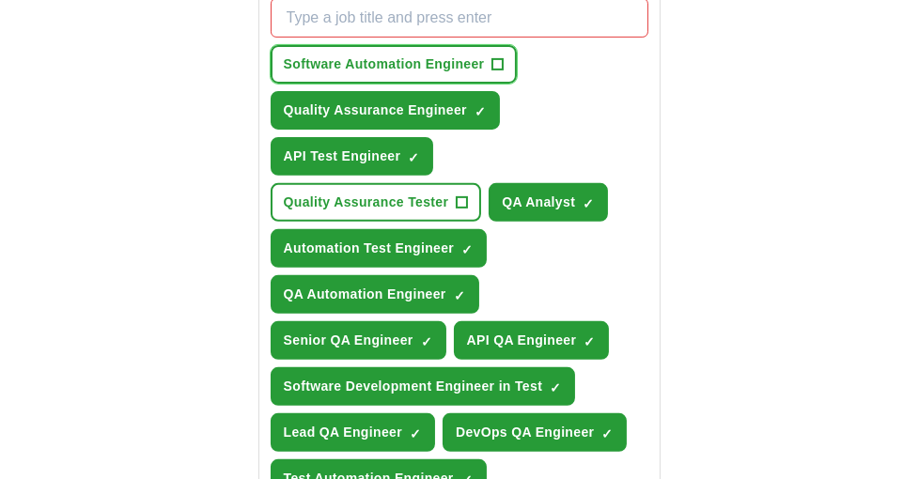
scroll to position [939, 0]
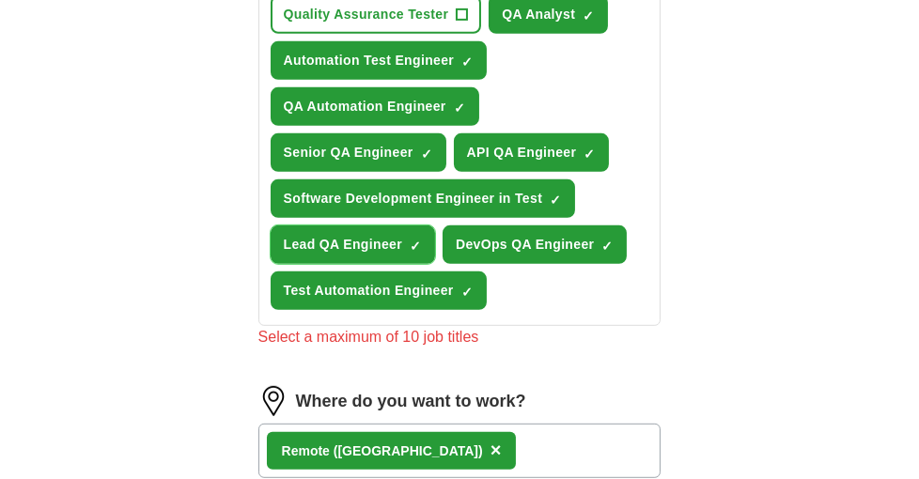
click at [0, 0] on span "×" at bounding box center [0, 0] width 0 height 0
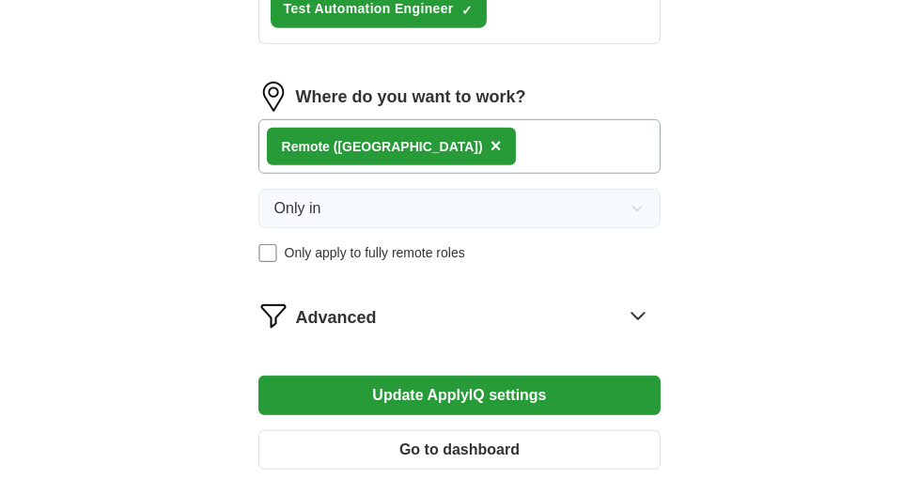
scroll to position [1315, 0]
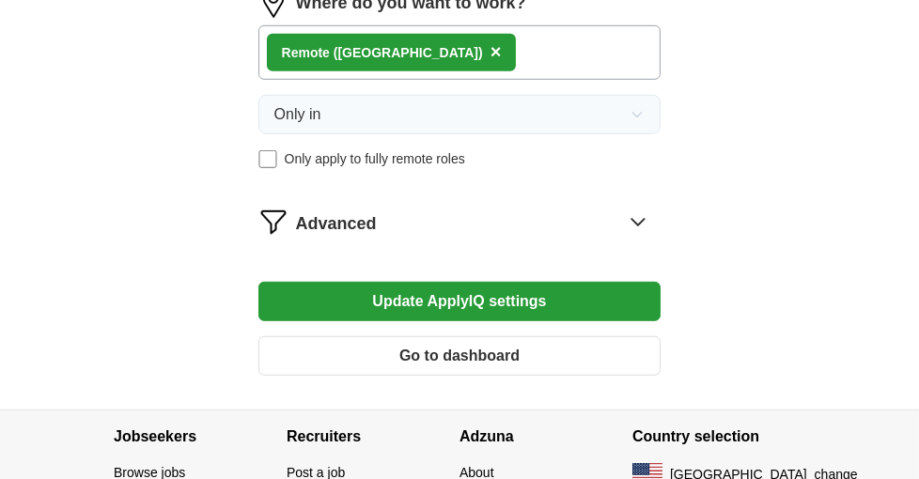
click at [505, 282] on button "Update ApplyIQ settings" at bounding box center [459, 301] width 403 height 39
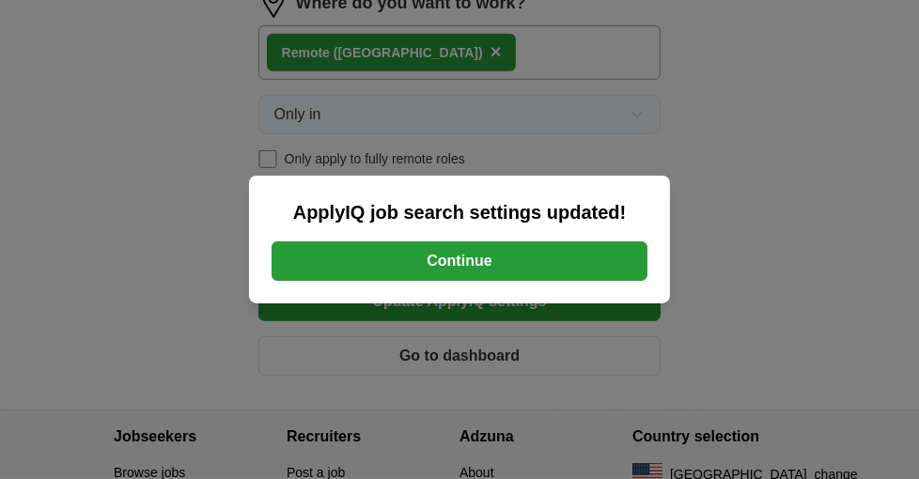
click at [508, 253] on button "Continue" at bounding box center [459, 260] width 376 height 39
